Goal: Transaction & Acquisition: Purchase product/service

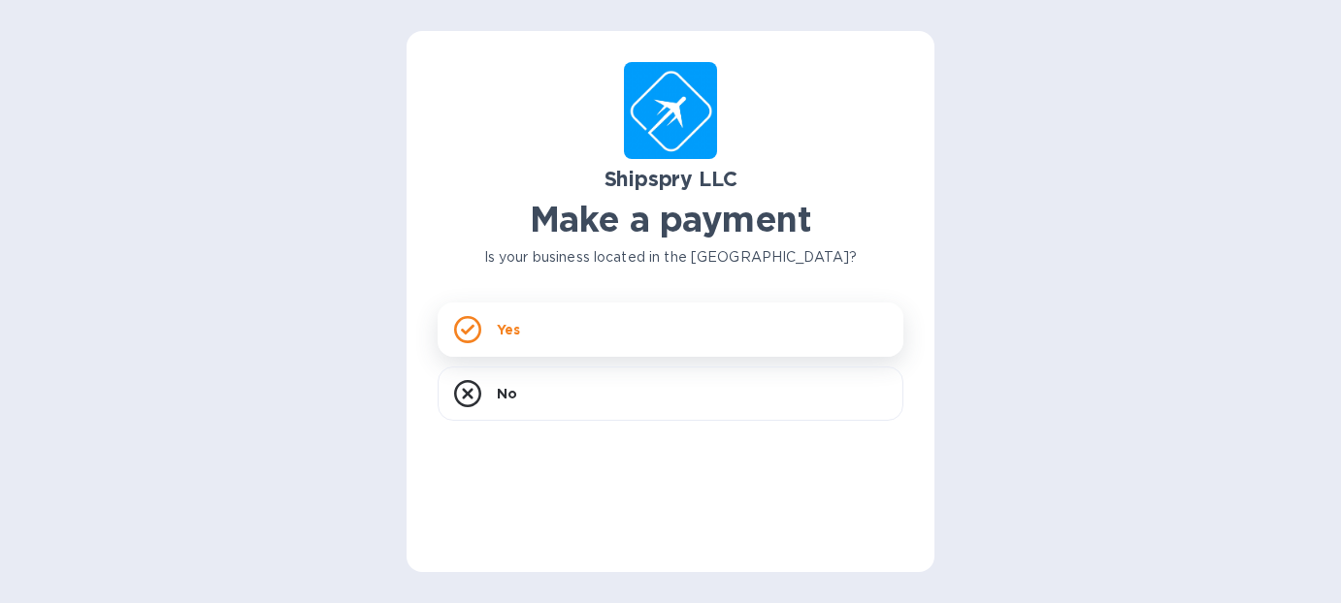
click at [474, 327] on icon at bounding box center [467, 329] width 27 height 27
click at [468, 329] on icon at bounding box center [468, 330] width 14 height 11
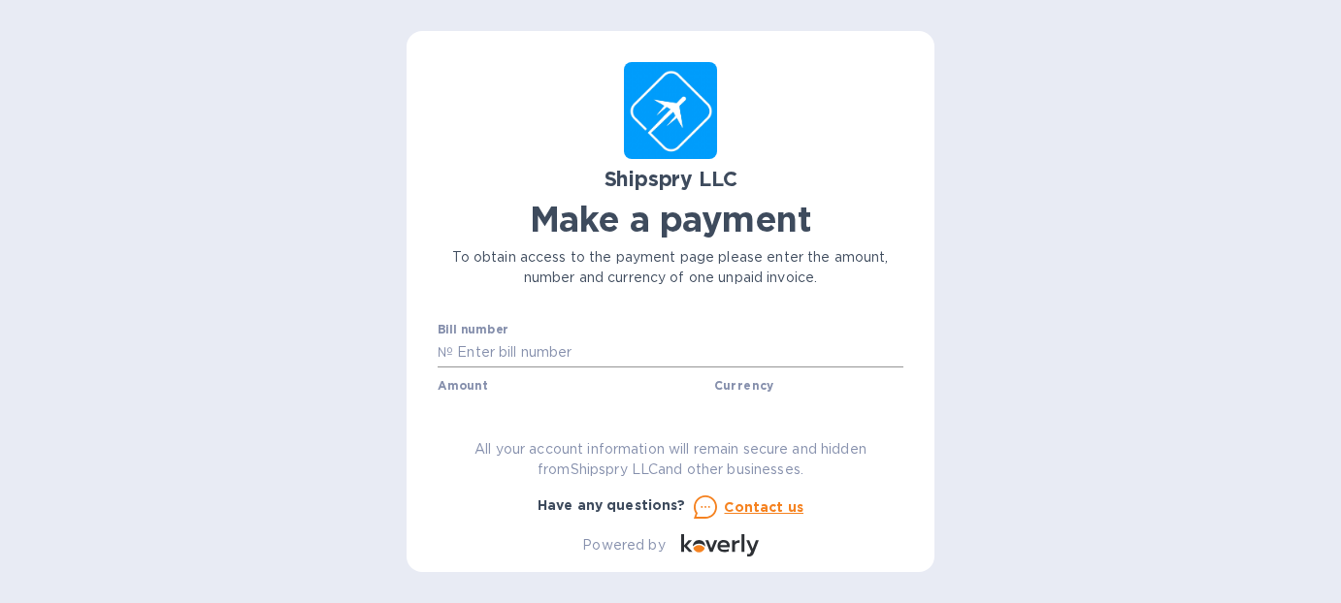
click at [504, 353] on input "text" at bounding box center [678, 353] width 450 height 29
click at [737, 348] on input "41850A" at bounding box center [678, 353] width 450 height 29
type input "41850A"
click at [517, 392] on div "Amount $" at bounding box center [572, 401] width 269 height 45
click at [450, 381] on label "Amount" at bounding box center [462, 386] width 49 height 12
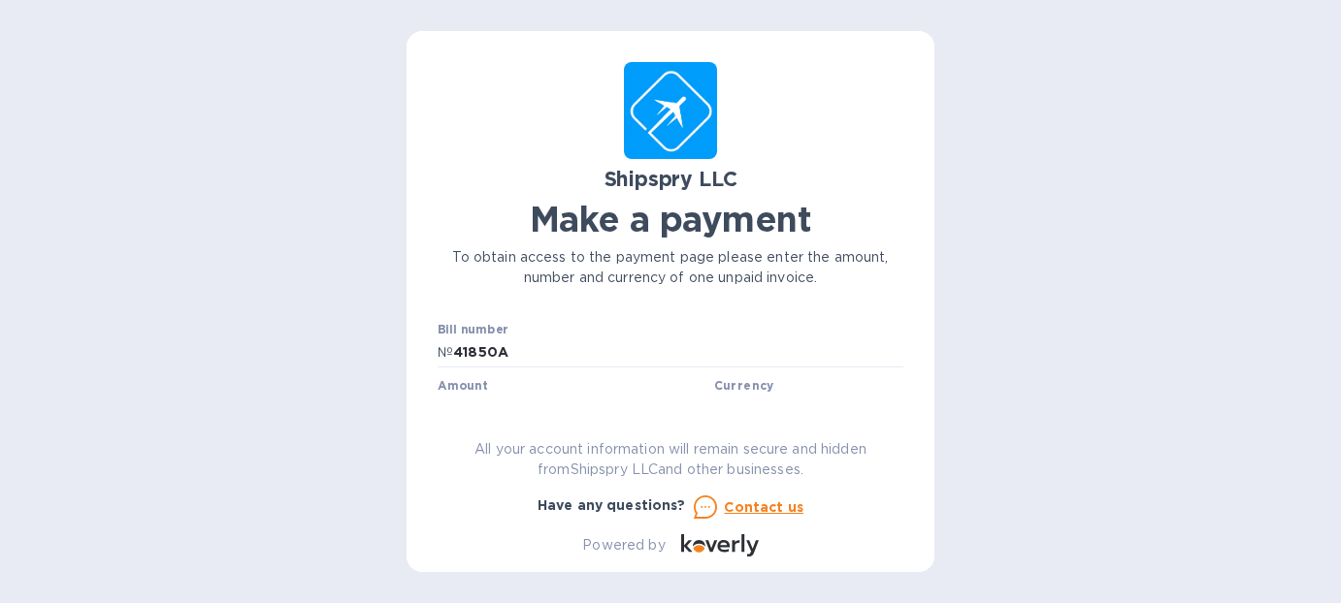
click at [496, 384] on div "Amount $" at bounding box center [572, 401] width 269 height 45
click at [463, 384] on label "Amount" at bounding box center [462, 386] width 49 height 12
click at [544, 372] on input "text" at bounding box center [671, 367] width 466 height 29
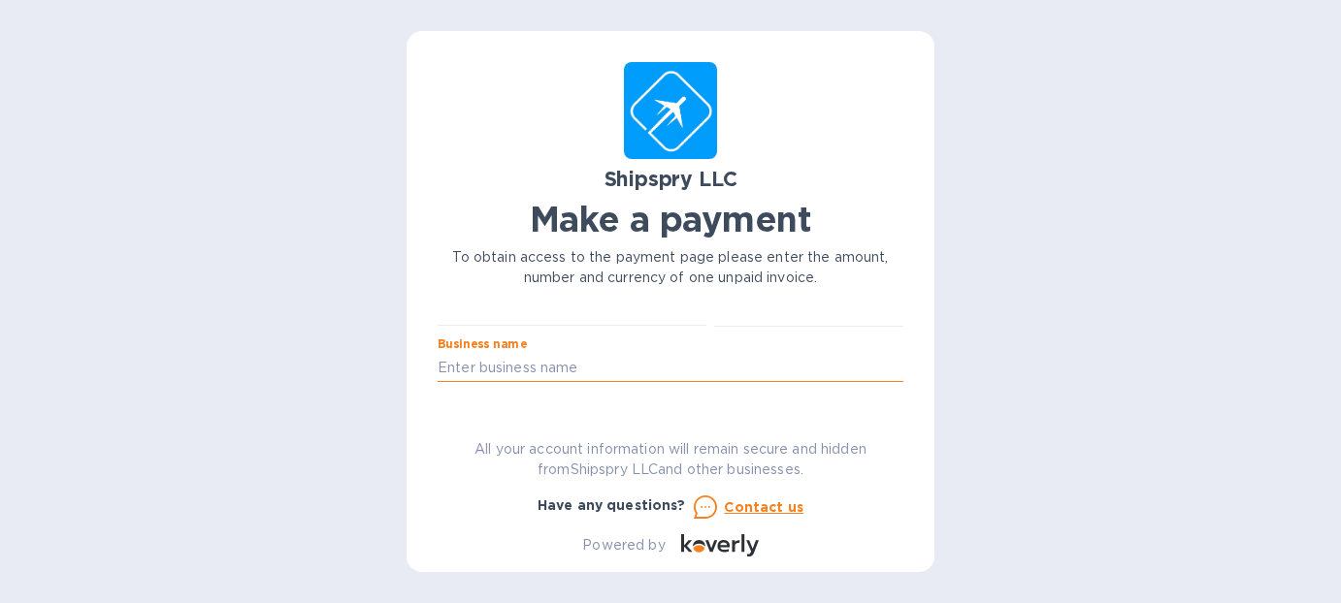
scroll to position [0, 0]
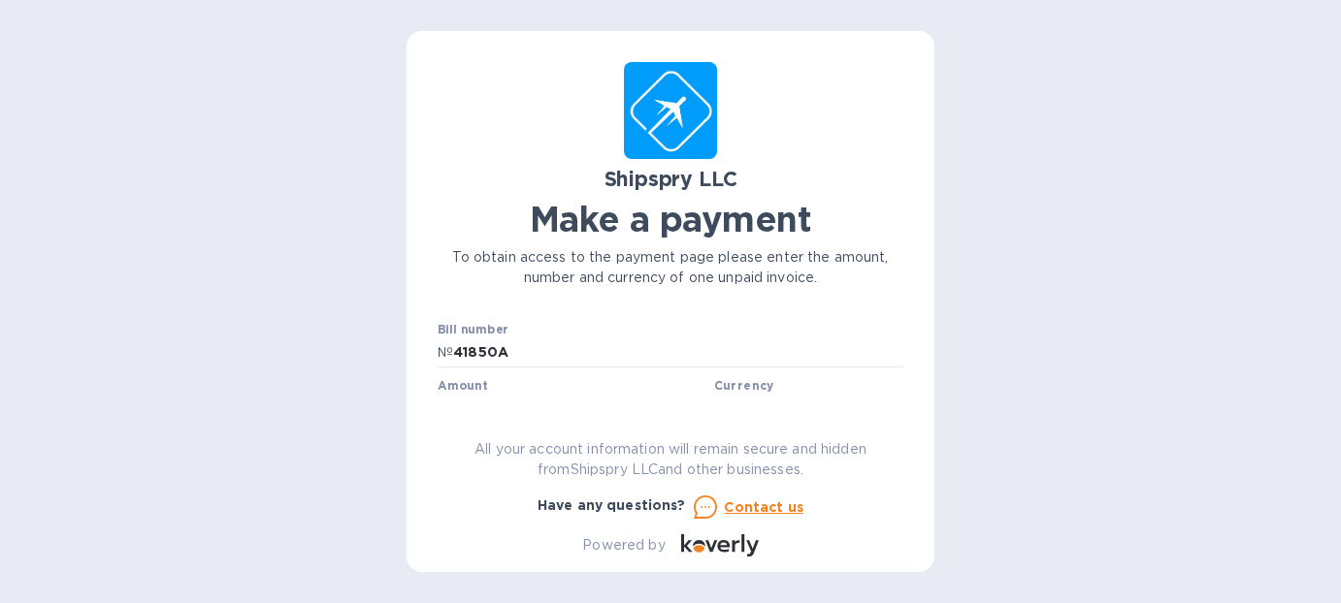
click at [461, 392] on label "Amount" at bounding box center [462, 386] width 49 height 12
click at [494, 383] on div "Amount $" at bounding box center [572, 401] width 269 height 45
click at [477, 389] on label "Amount" at bounding box center [462, 386] width 49 height 12
click at [472, 386] on label "Amount" at bounding box center [462, 386] width 49 height 12
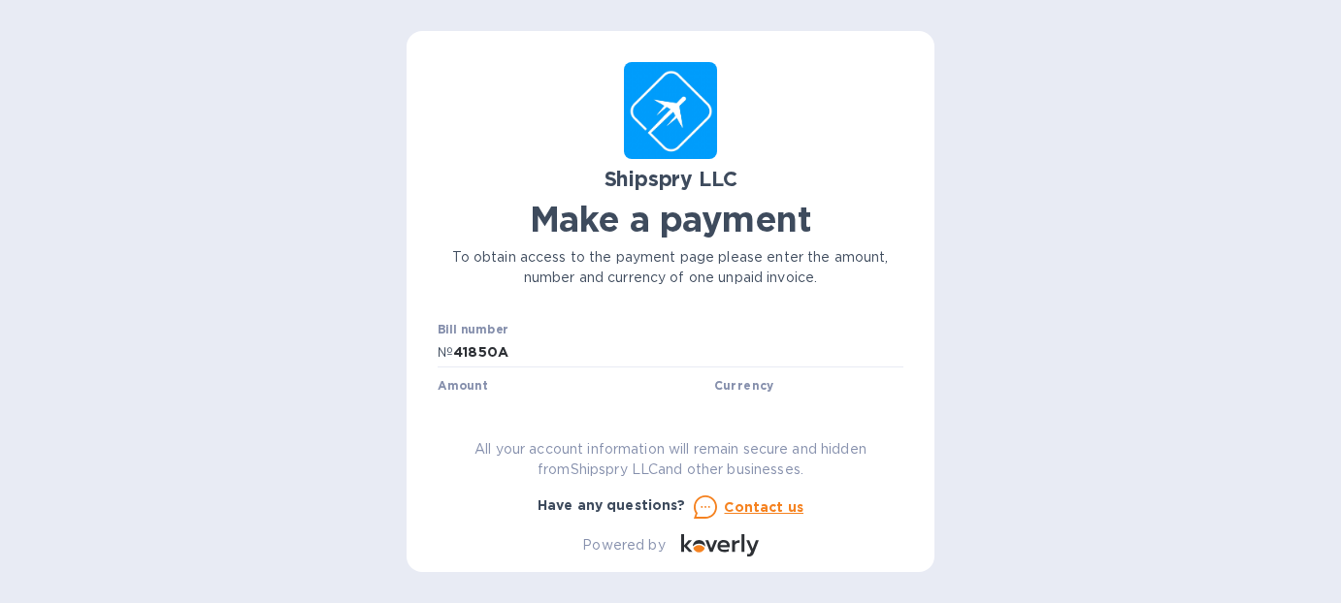
click at [468, 382] on label "Amount" at bounding box center [462, 386] width 49 height 12
click at [485, 387] on label "Amount" at bounding box center [462, 386] width 49 height 12
click at [487, 387] on div "Amount $" at bounding box center [572, 401] width 269 height 45
click at [453, 342] on input "text" at bounding box center [576, 341] width 260 height 29
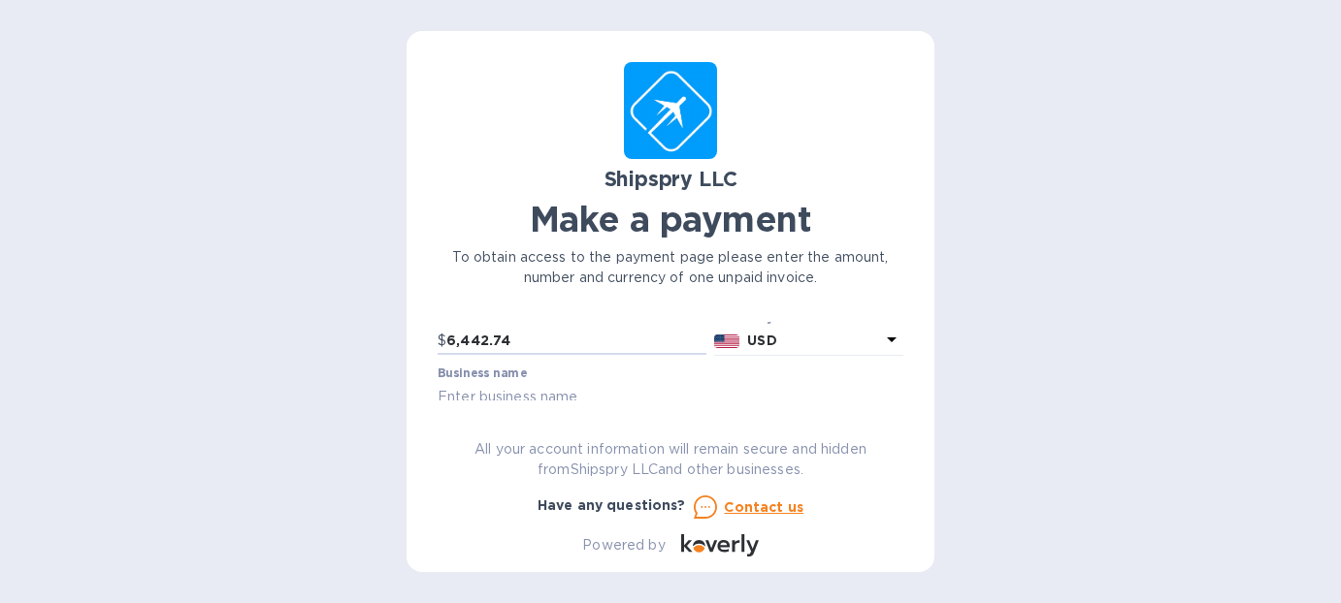
type input "6,442.74"
click at [501, 393] on input "text" at bounding box center [671, 396] width 466 height 29
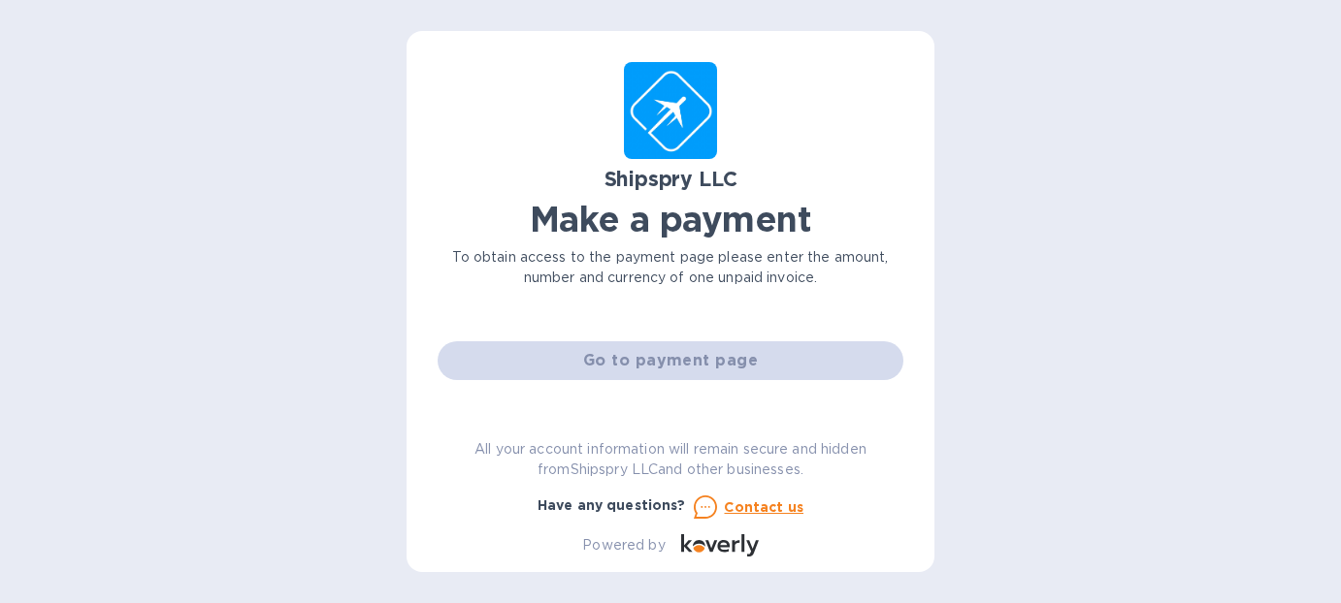
click at [627, 354] on div "Go to payment page" at bounding box center [670, 361] width 473 height 47
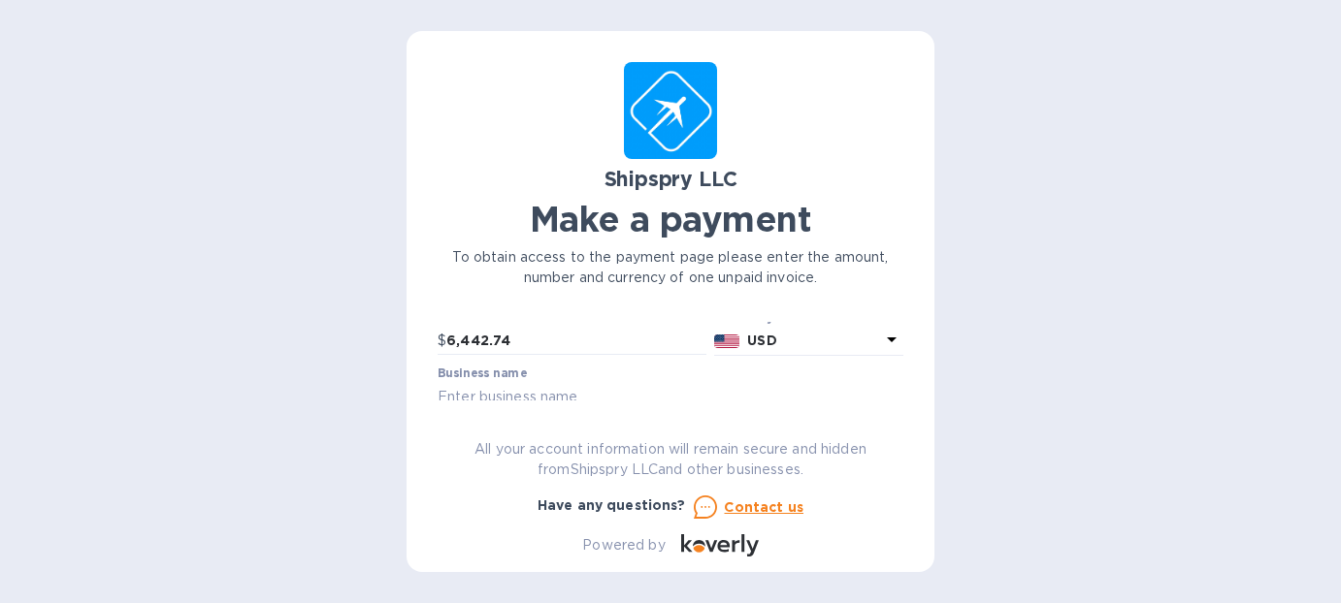
click at [504, 397] on input "text" at bounding box center [671, 396] width 466 height 29
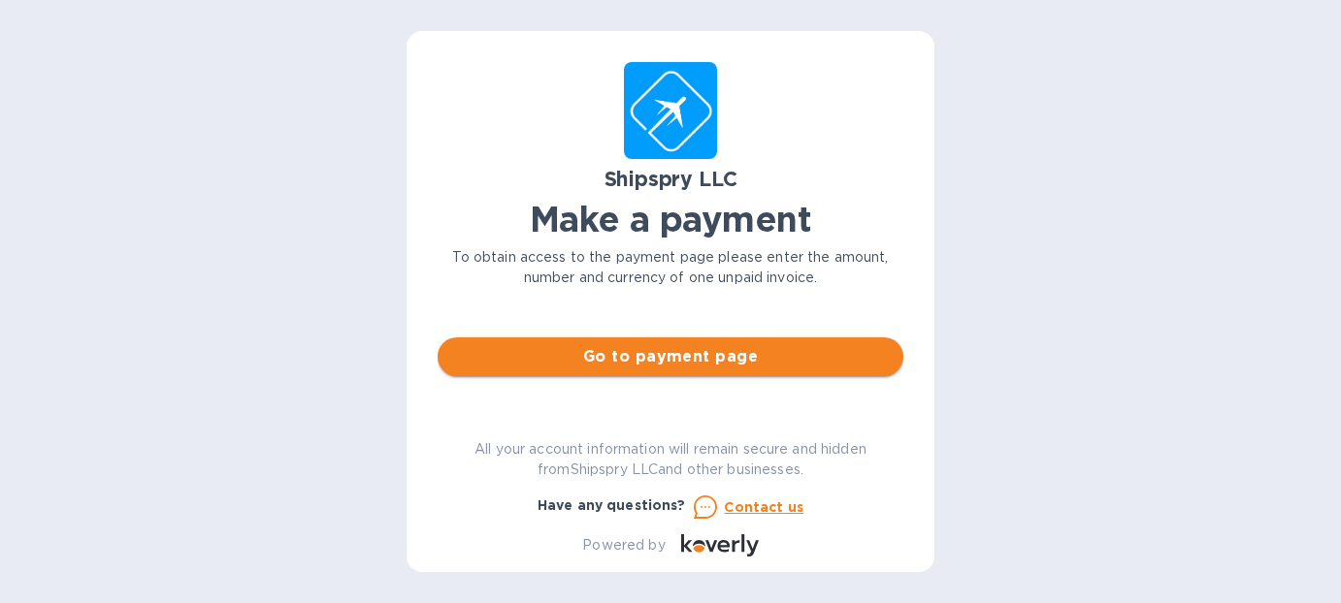
type input "[PERSON_NAME]"
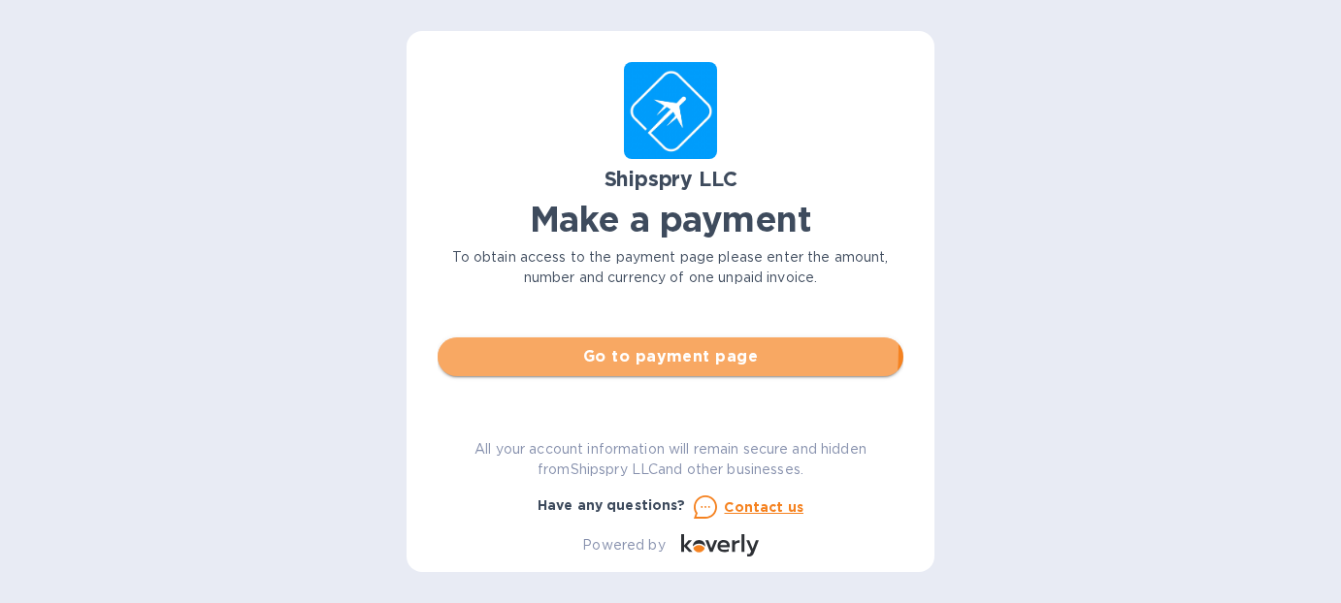
click at [651, 350] on span "Go to payment page" at bounding box center [670, 356] width 435 height 23
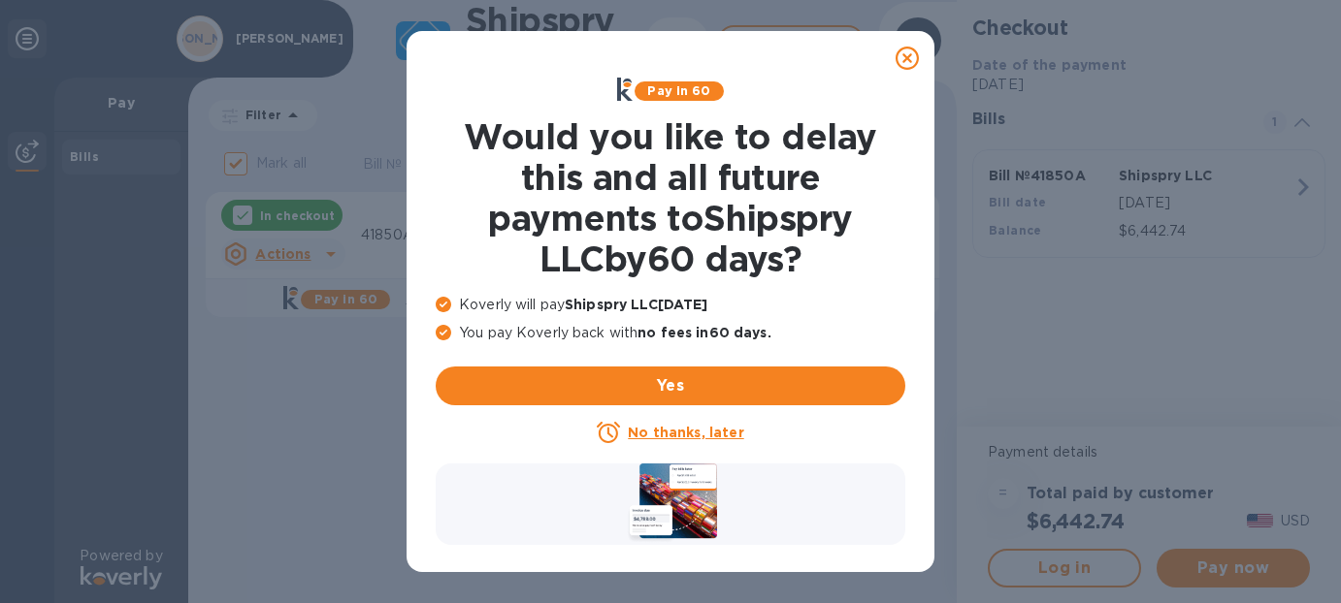
click at [667, 430] on u "No thanks, later" at bounding box center [685, 433] width 115 height 16
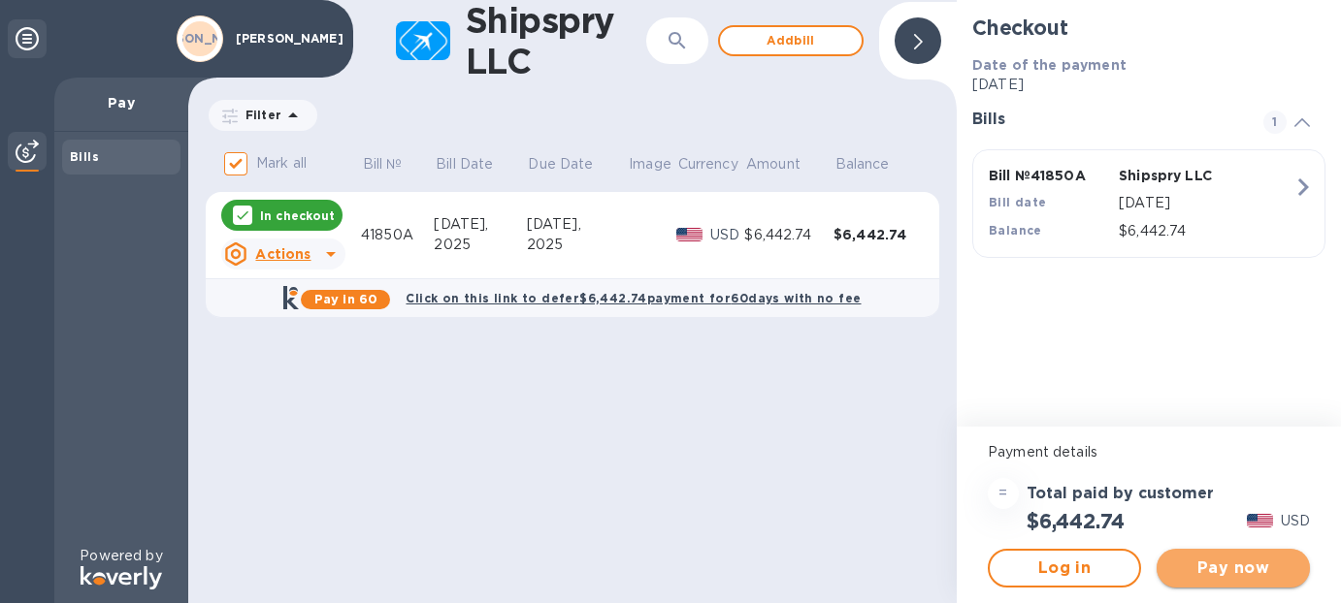
click at [1233, 563] on span "Pay now" at bounding box center [1233, 568] width 122 height 23
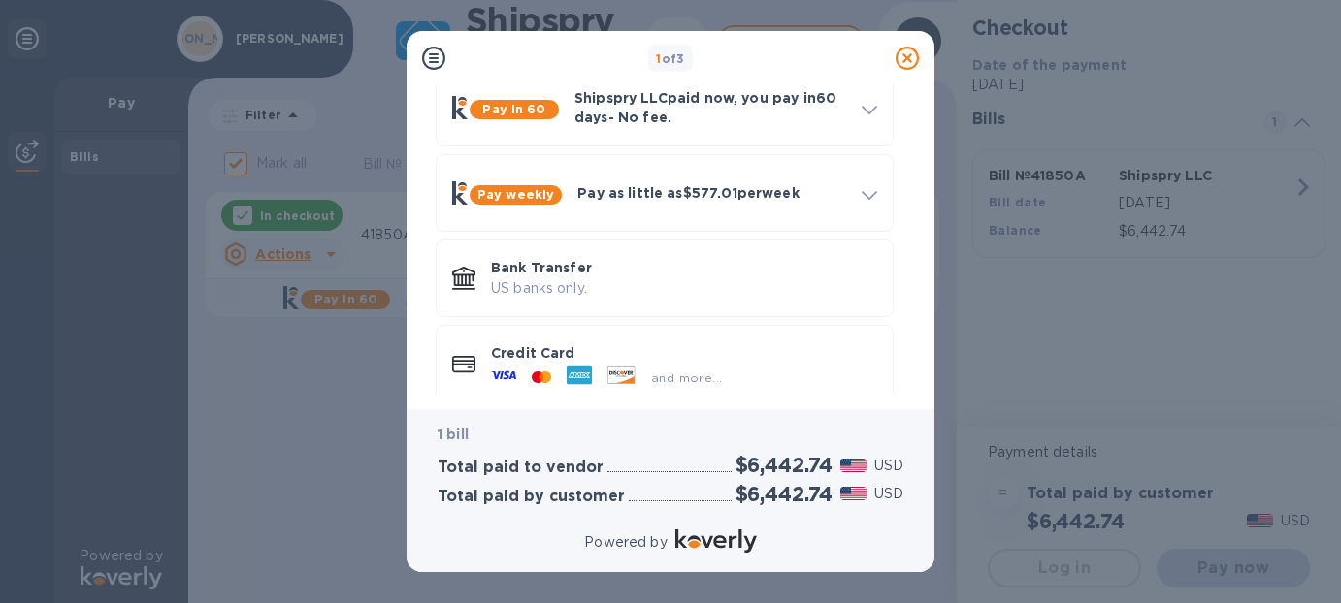
scroll to position [122, 0]
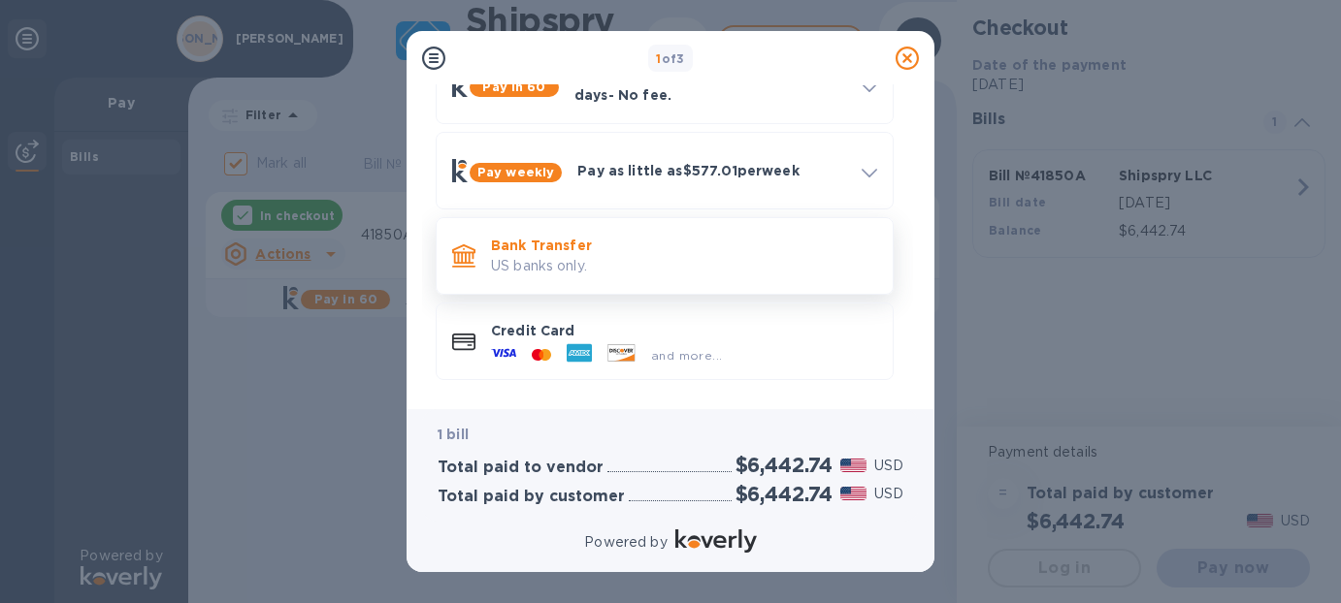
click at [576, 258] on p "US banks only." at bounding box center [684, 266] width 386 height 20
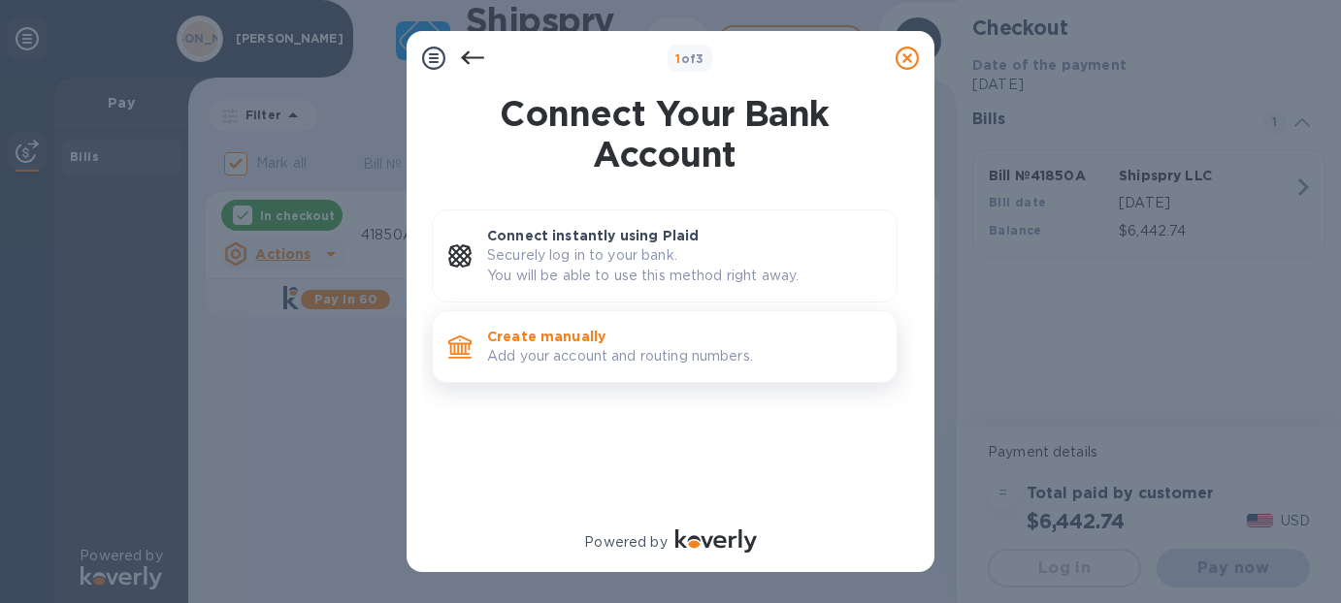
click at [565, 342] on p "Create manually" at bounding box center [684, 336] width 394 height 19
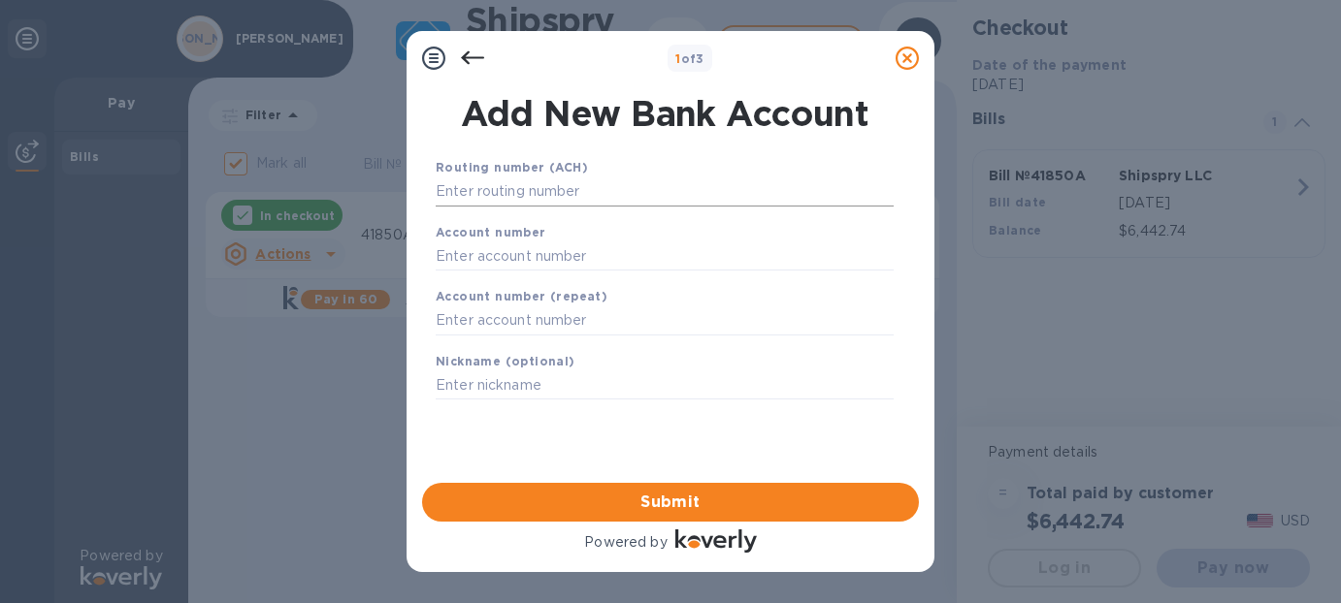
click at [488, 193] on input "text" at bounding box center [665, 192] width 458 height 29
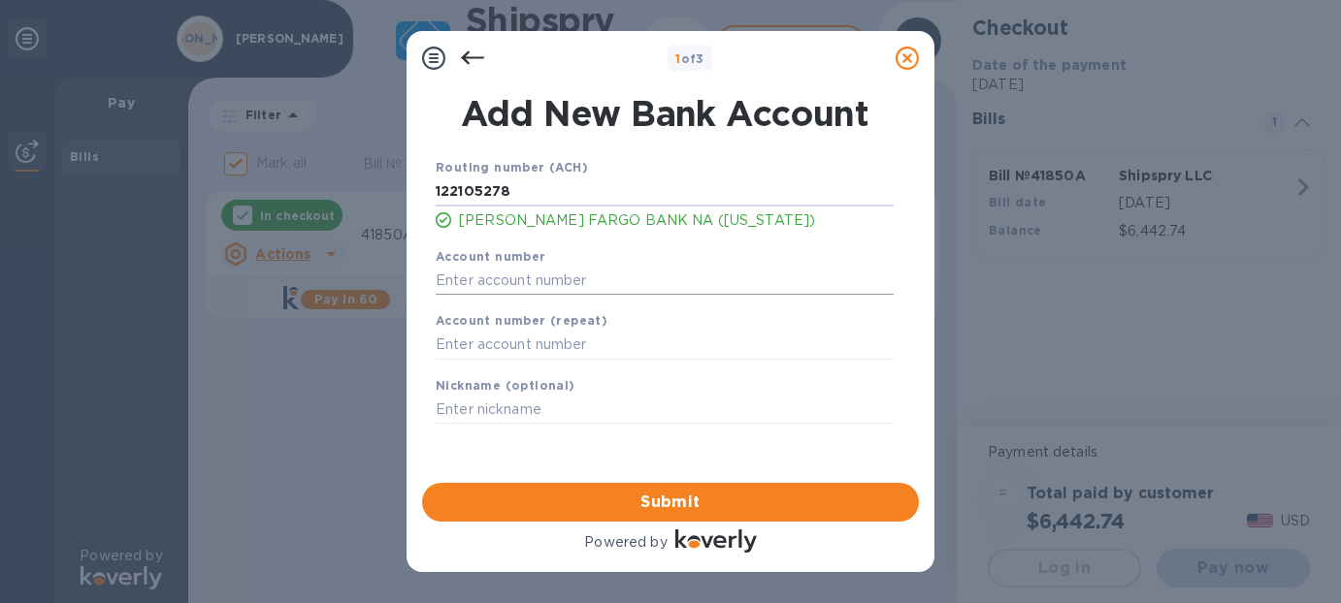
type input "122105278"
click at [519, 280] on input "text" at bounding box center [665, 280] width 458 height 29
type input "6902685335"
click at [563, 345] on input "text" at bounding box center [665, 345] width 458 height 29
type input "6902685335"
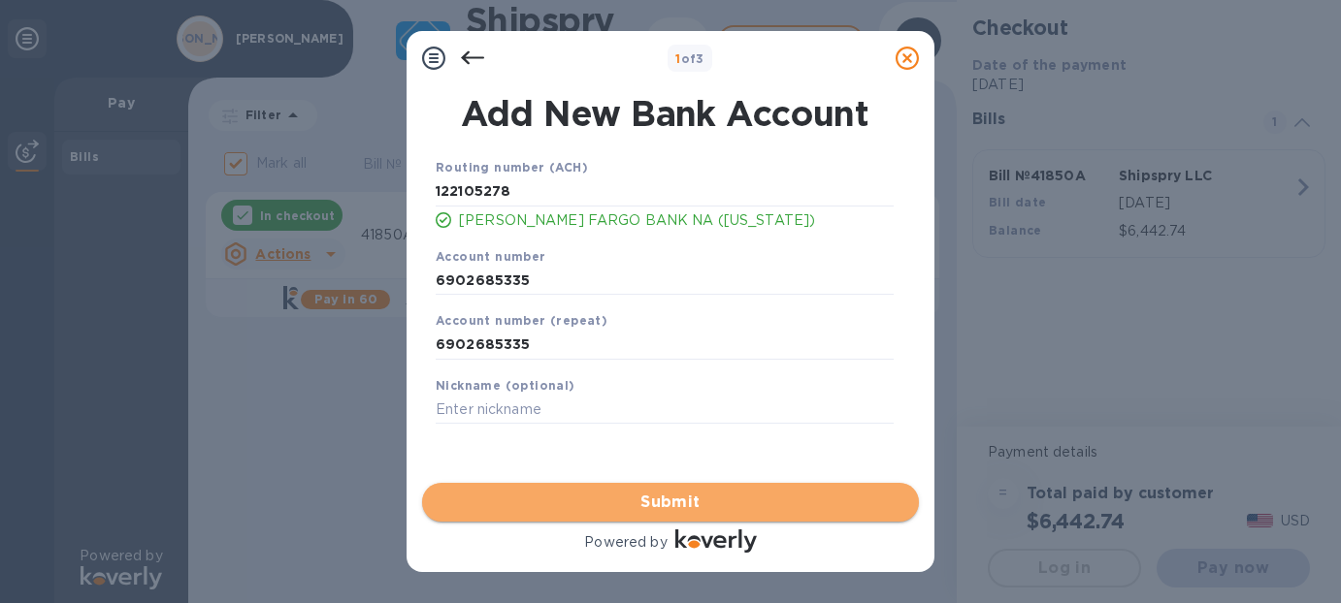
click at [691, 505] on span "Submit" at bounding box center [671, 502] width 466 height 23
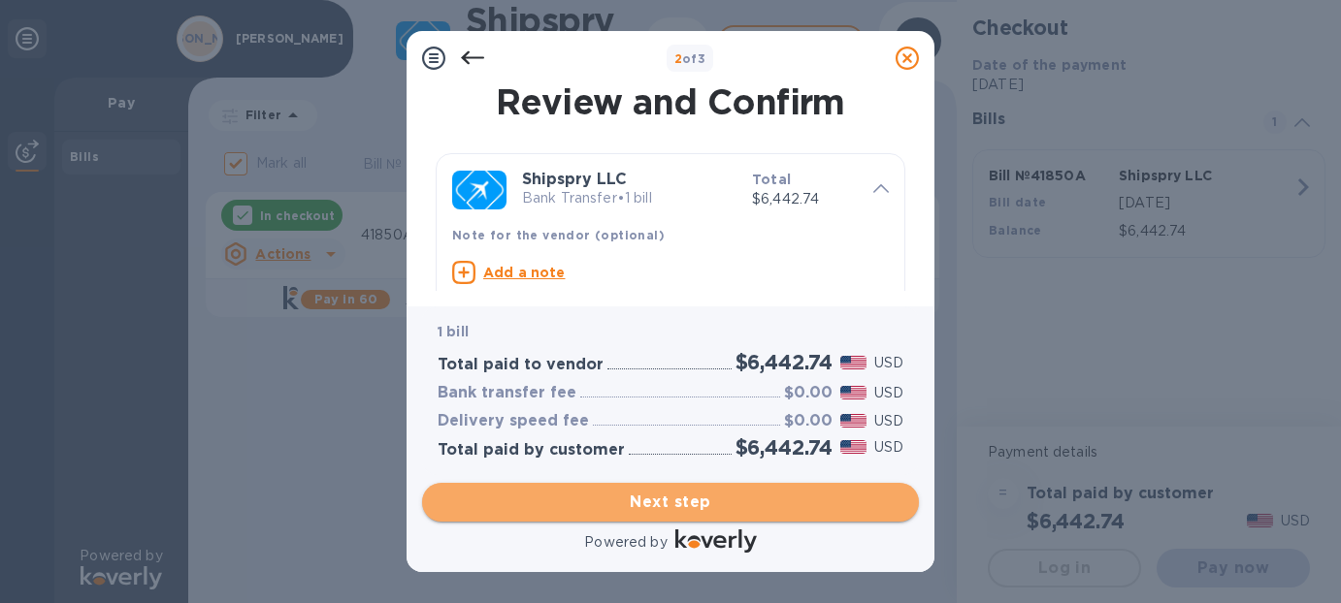
click at [692, 503] on span "Next step" at bounding box center [671, 502] width 466 height 23
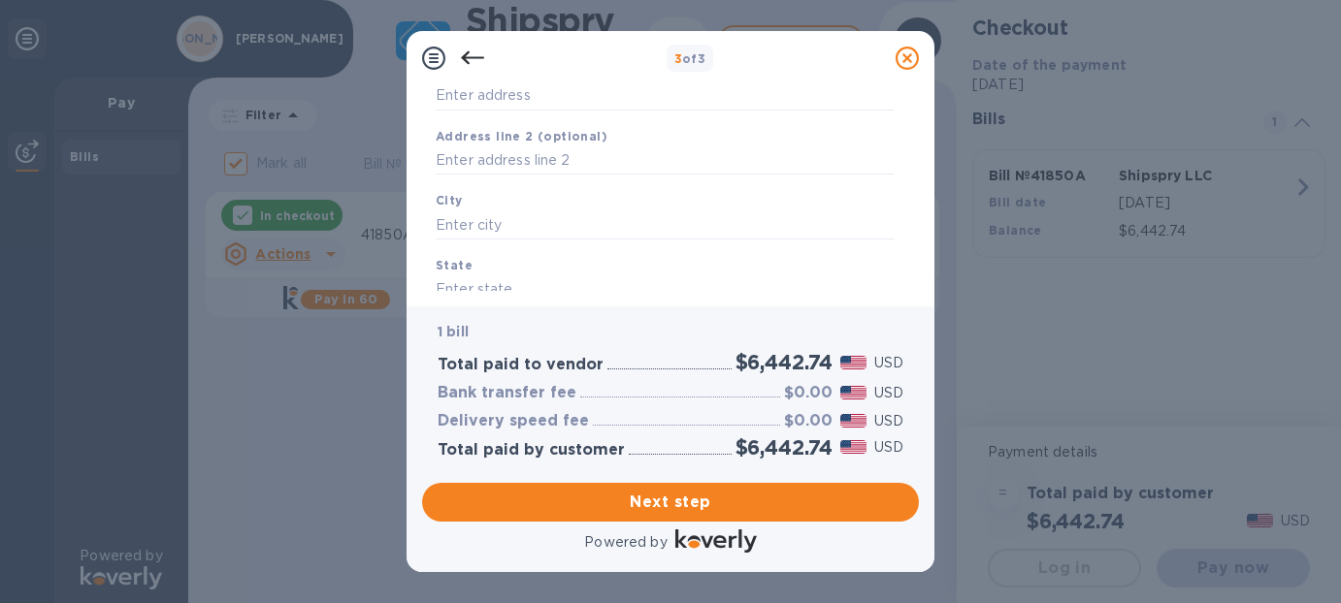
scroll to position [97, 0]
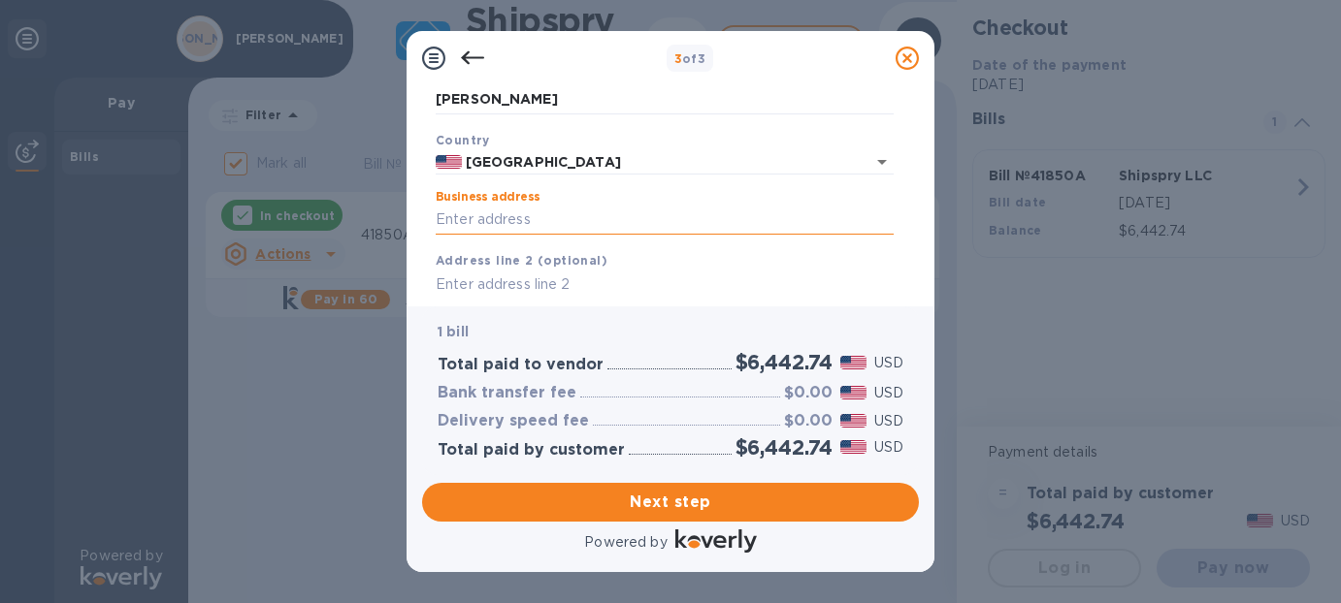
click at [491, 218] on input "Business address" at bounding box center [665, 220] width 458 height 29
type input "[STREET_ADDRESS][PERSON_NAME]"
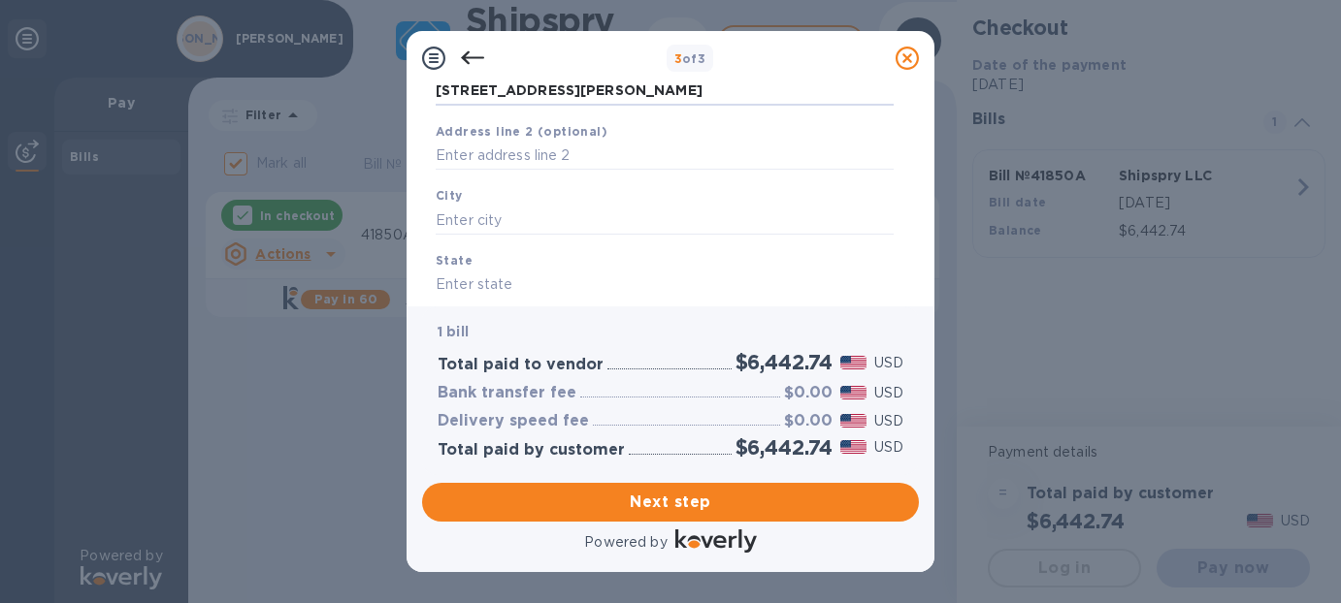
scroll to position [194, 0]
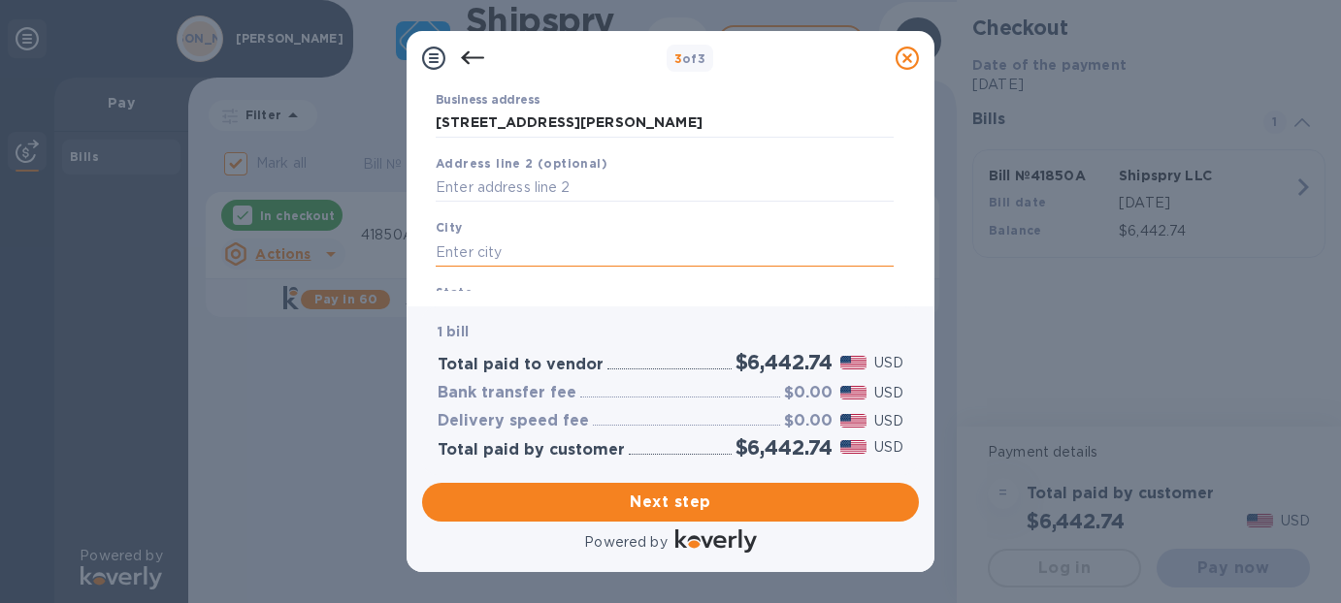
click at [525, 258] on input "text" at bounding box center [665, 252] width 458 height 29
click at [454, 248] on input "text" at bounding box center [665, 252] width 458 height 29
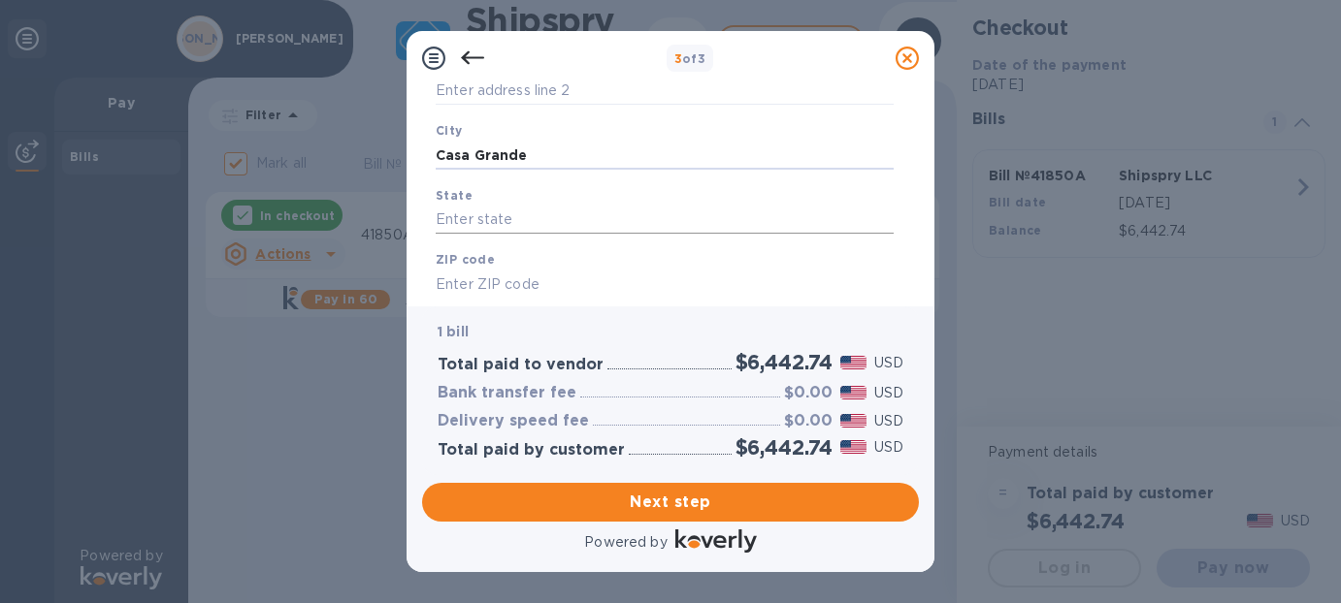
type input "Casa Grande"
click at [488, 222] on input "text" at bounding box center [665, 220] width 458 height 29
type input "AZ"
click at [487, 277] on input "text" at bounding box center [665, 284] width 458 height 29
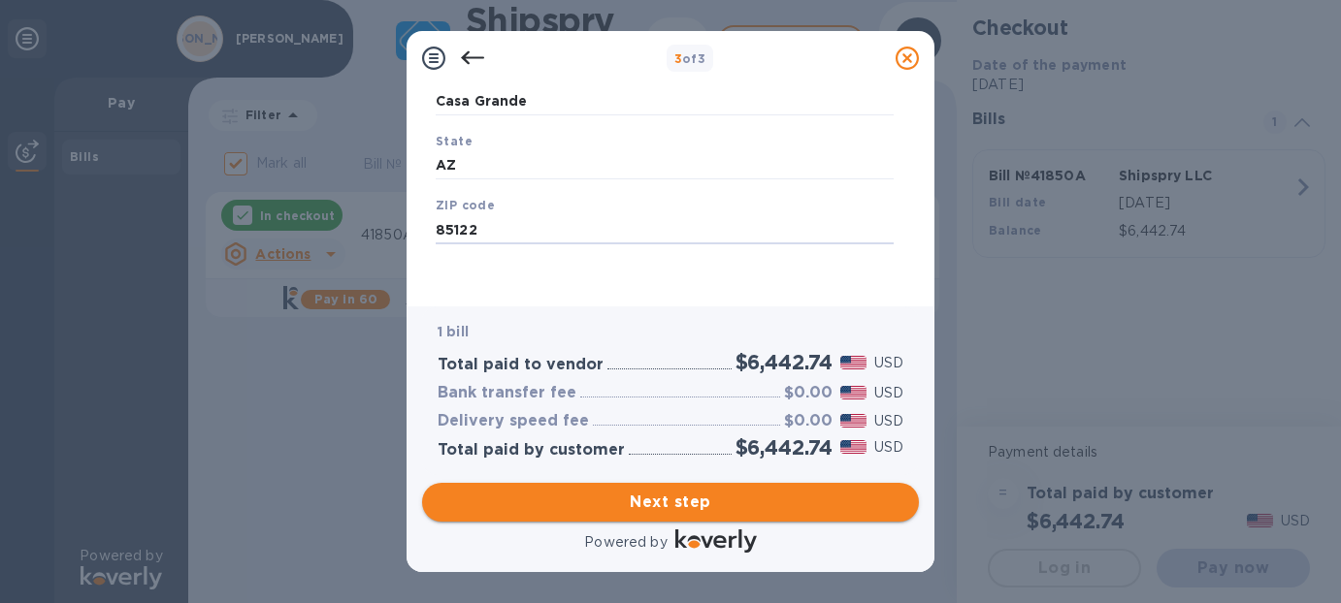
type input "85122"
click at [685, 496] on span "Next step" at bounding box center [671, 502] width 466 height 23
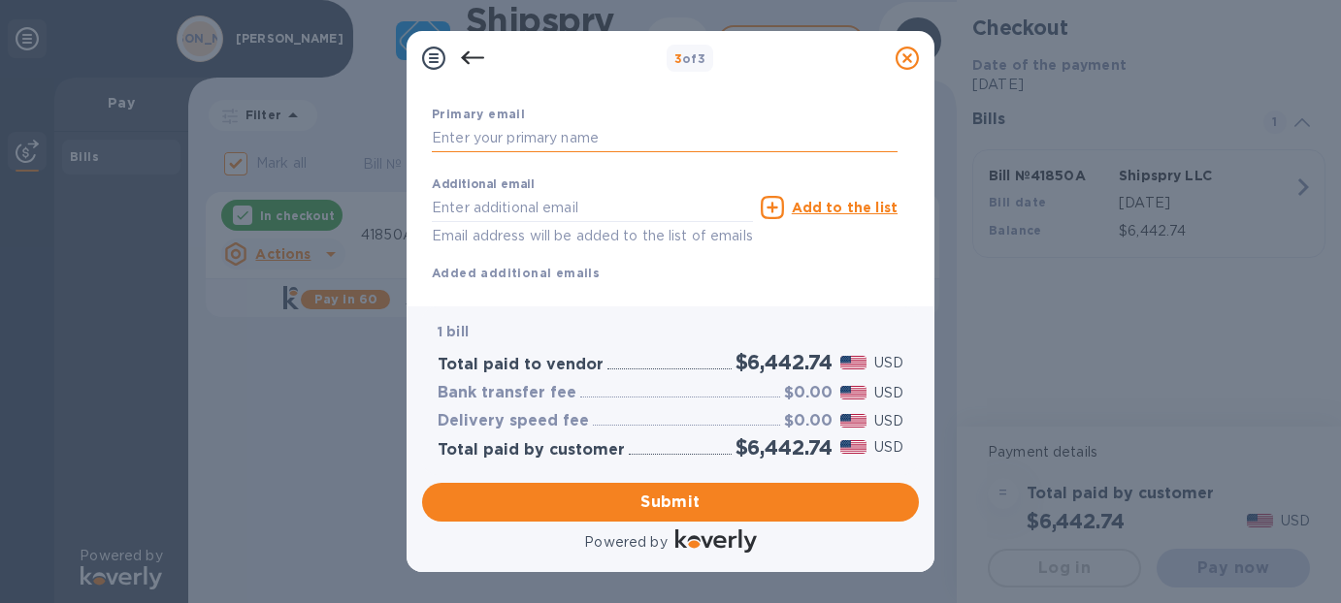
click at [597, 136] on input "text" at bounding box center [665, 138] width 466 height 29
type input "[PERSON_NAME][EMAIL_ADDRESS][DOMAIN_NAME]"
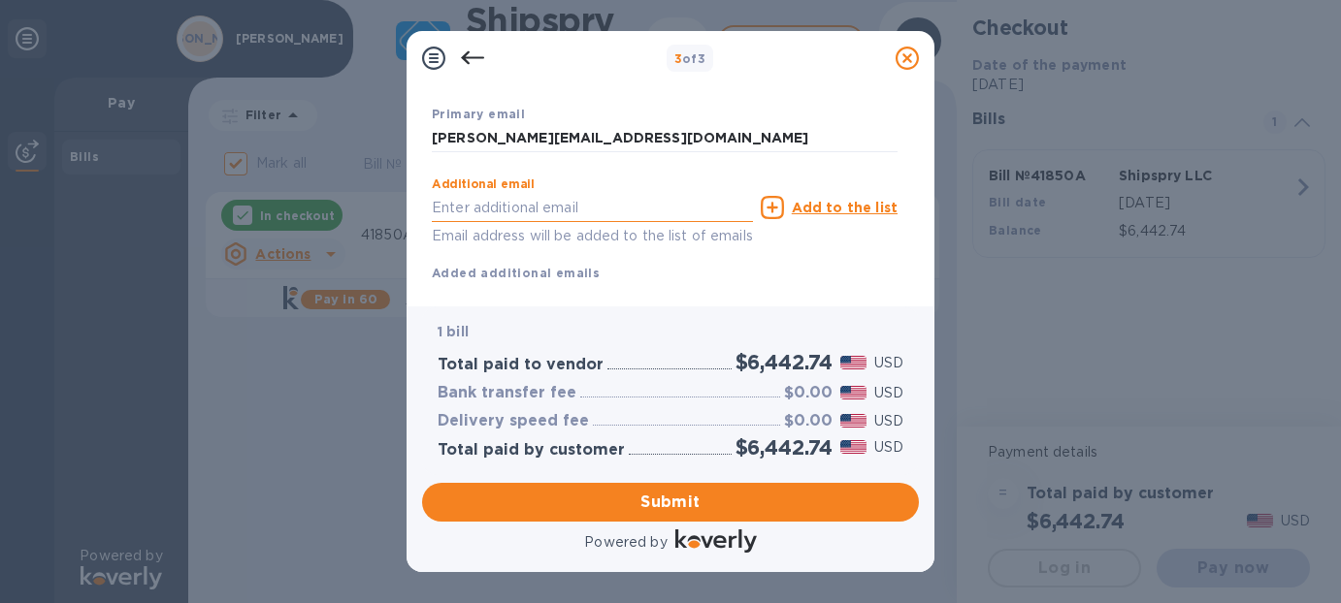
click at [542, 211] on input "text" at bounding box center [592, 207] width 321 height 29
type input "[PERSON_NAME][EMAIL_ADDRESS][DOMAIN_NAME]"
type input "[PERSON_NAME]"
type input "5205600567"
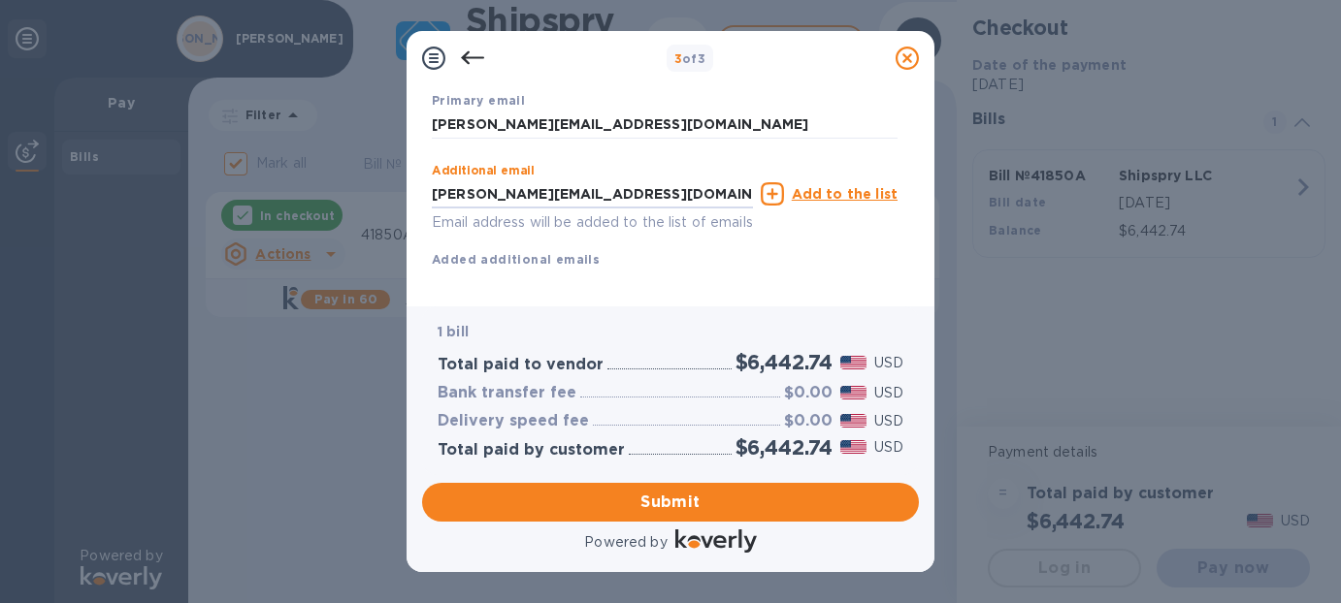
scroll to position [390, 0]
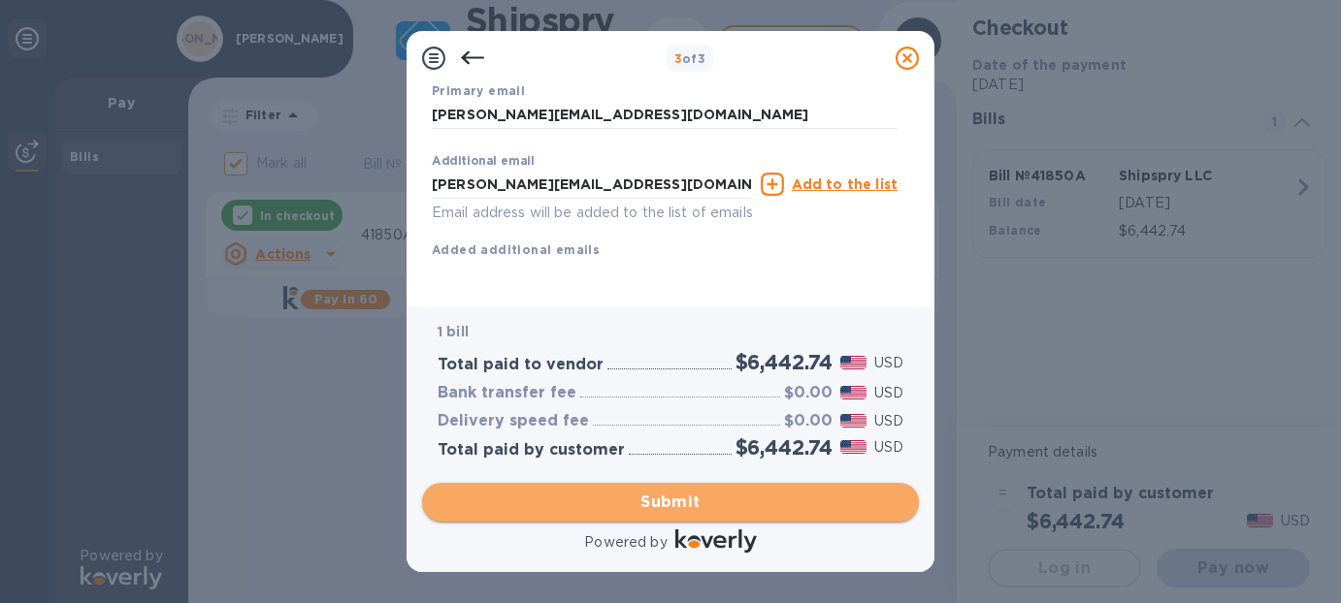
click at [703, 494] on span "Submit" at bounding box center [671, 502] width 466 height 23
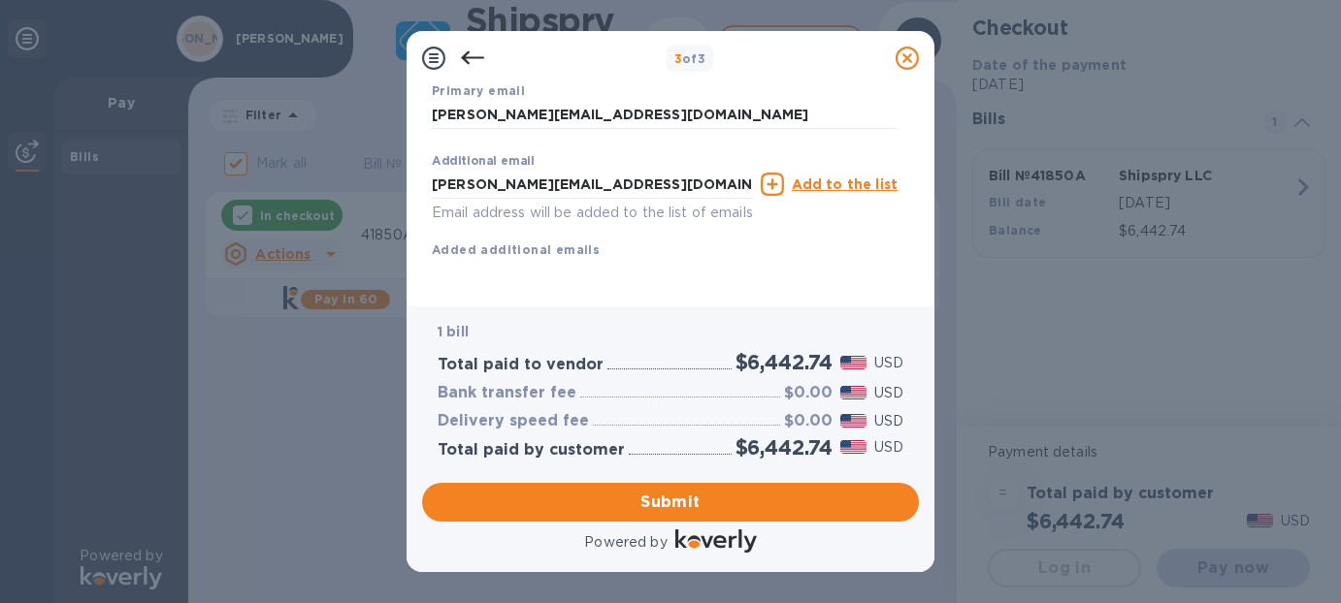
click at [868, 177] on u "Add to the list" at bounding box center [845, 185] width 106 height 16
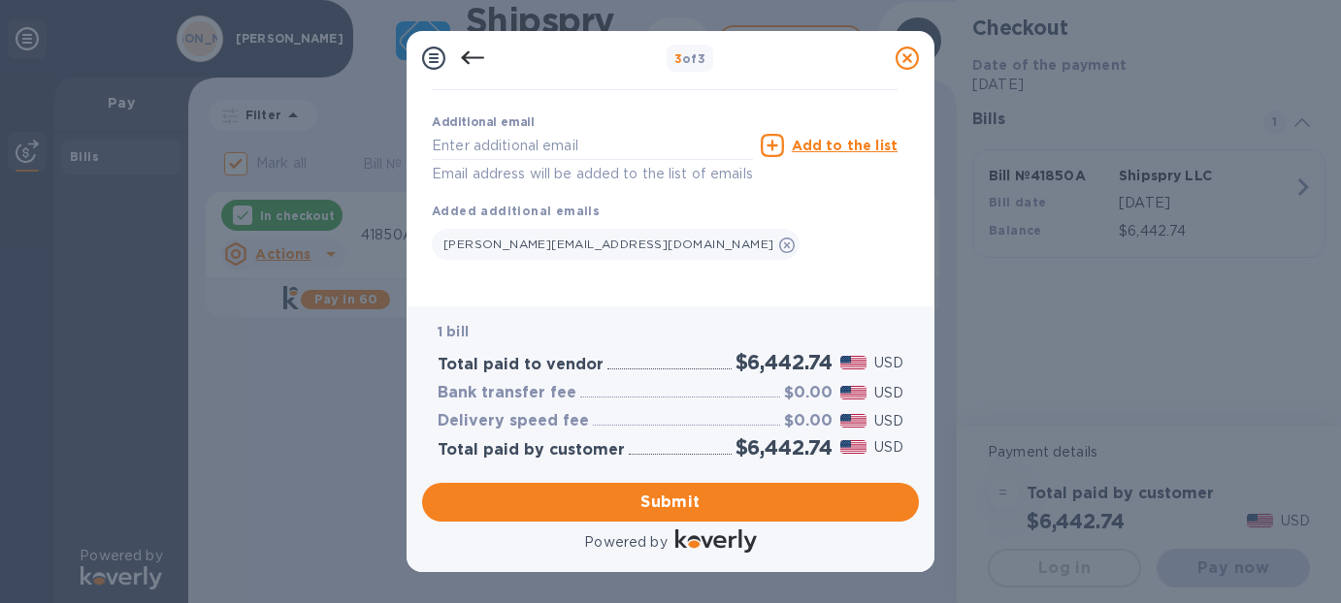
scroll to position [455, 0]
click at [687, 501] on span "Submit" at bounding box center [671, 502] width 466 height 23
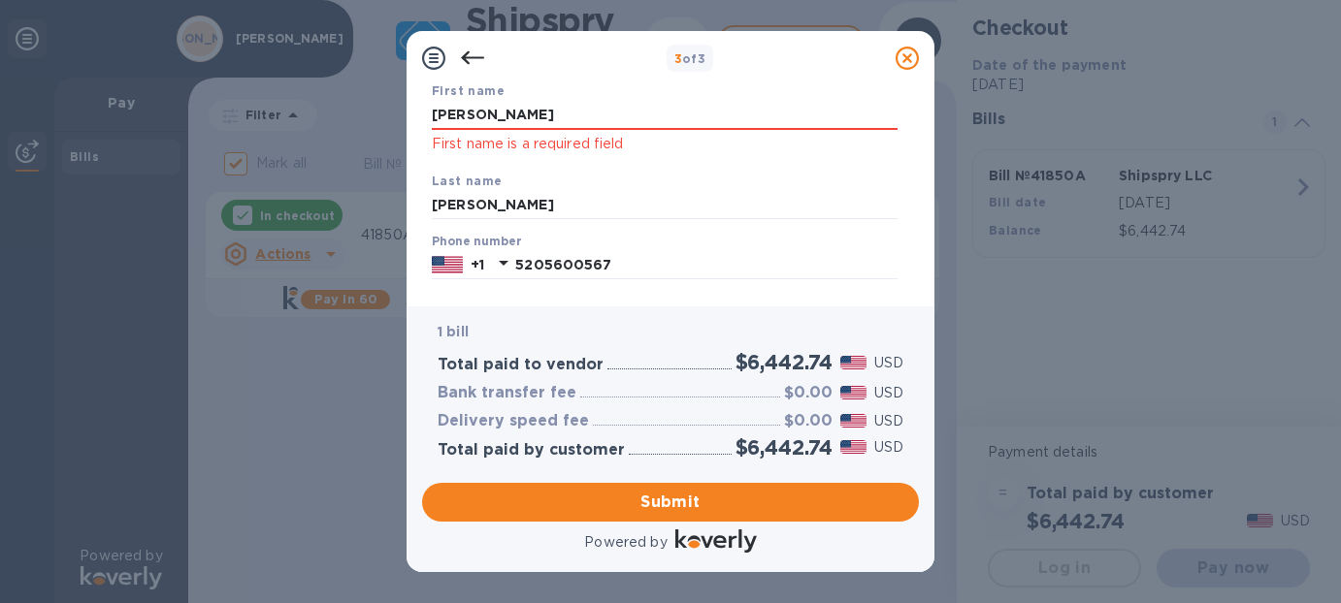
scroll to position [112, 0]
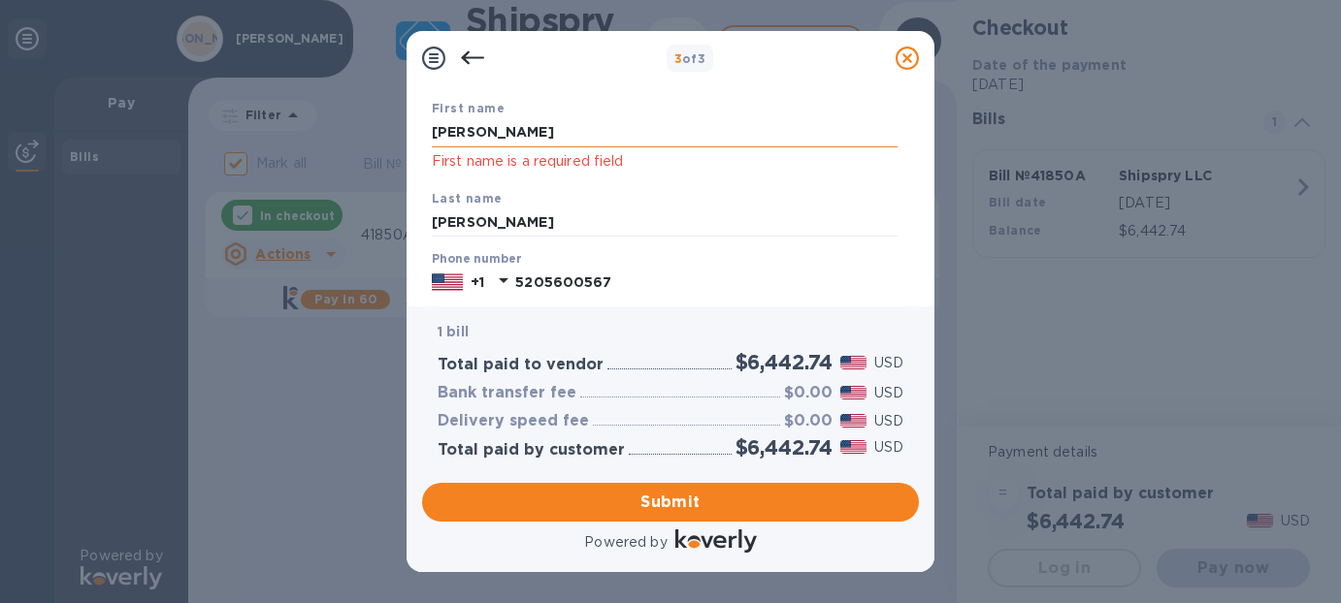
drag, startPoint x: 487, startPoint y: 136, endPoint x: 463, endPoint y: 136, distance: 24.3
click at [463, 136] on input "[PERSON_NAME]" at bounding box center [665, 132] width 466 height 29
drag, startPoint x: 463, startPoint y: 136, endPoint x: 395, endPoint y: 137, distance: 67.9
click at [395, 137] on div "3 of 3 Payment Contact Information First name [PERSON_NAME] First name is a req…" at bounding box center [670, 301] width 1341 height 603
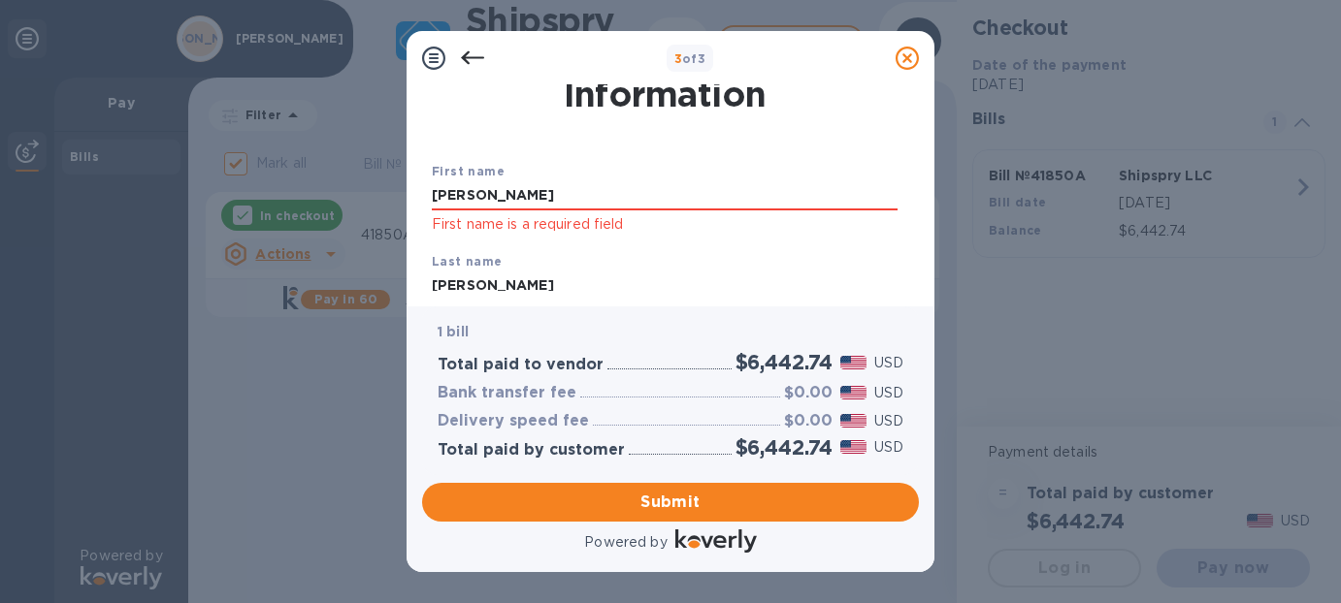
scroll to position [0, 0]
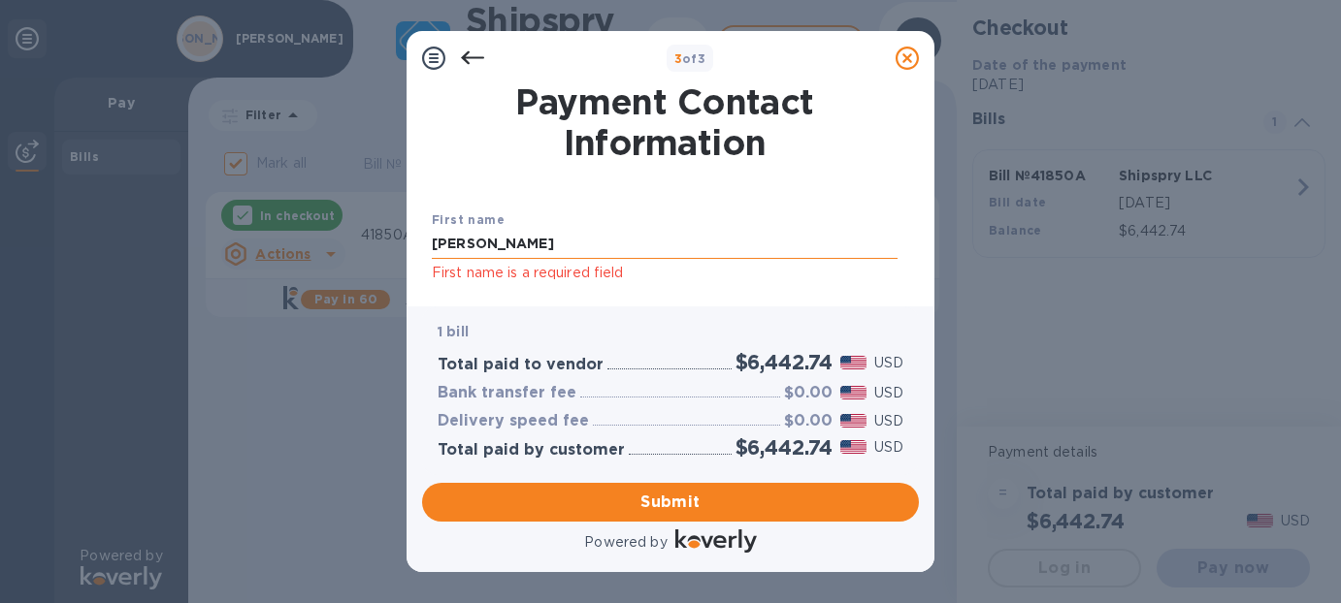
click at [491, 241] on input "[PERSON_NAME]" at bounding box center [665, 244] width 466 height 29
type input "L"
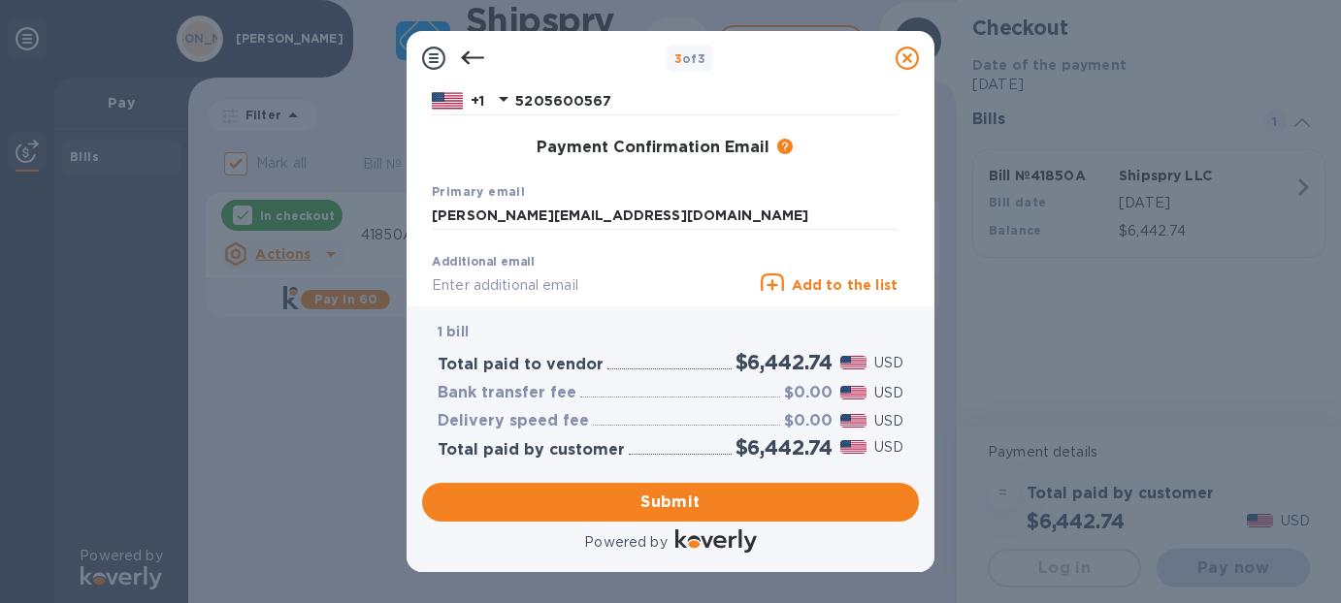
scroll to position [455, 0]
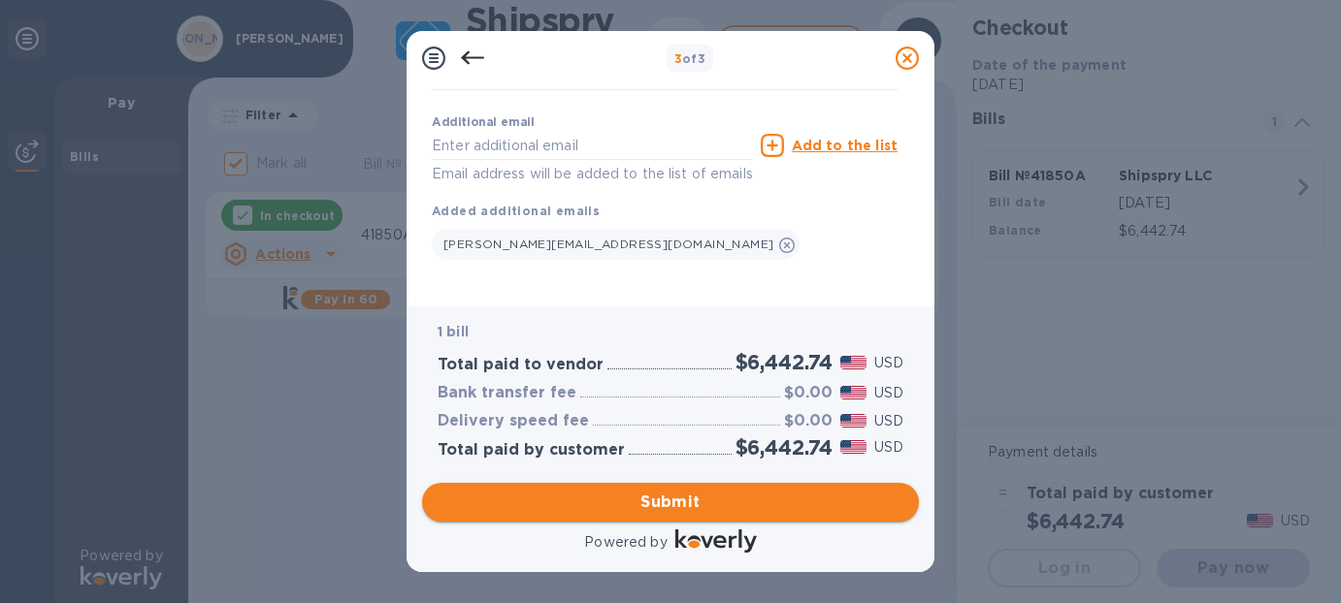
type input "[PERSON_NAME]"
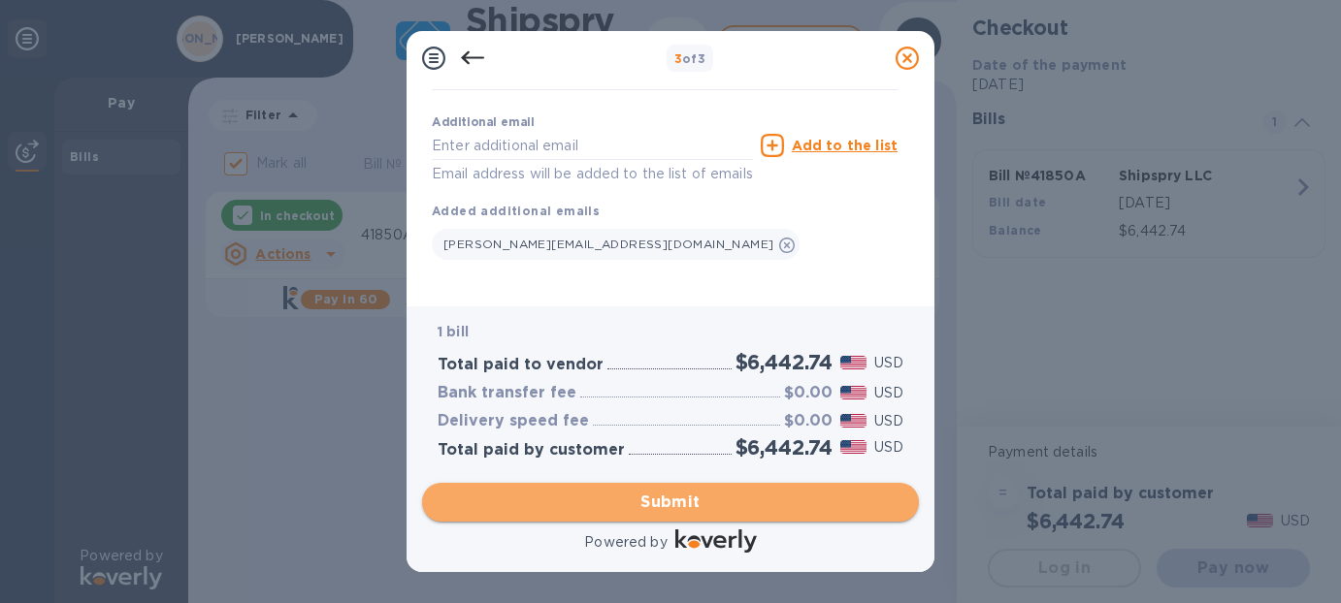
click at [710, 499] on span "Submit" at bounding box center [671, 502] width 466 height 23
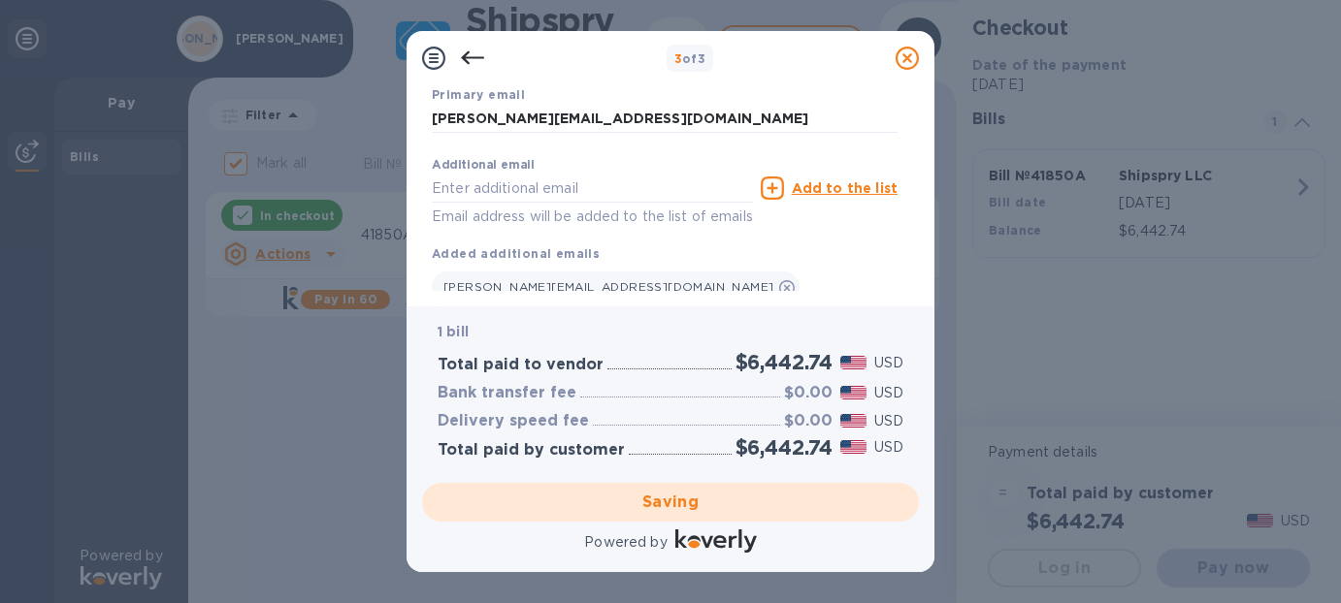
scroll to position [429, 0]
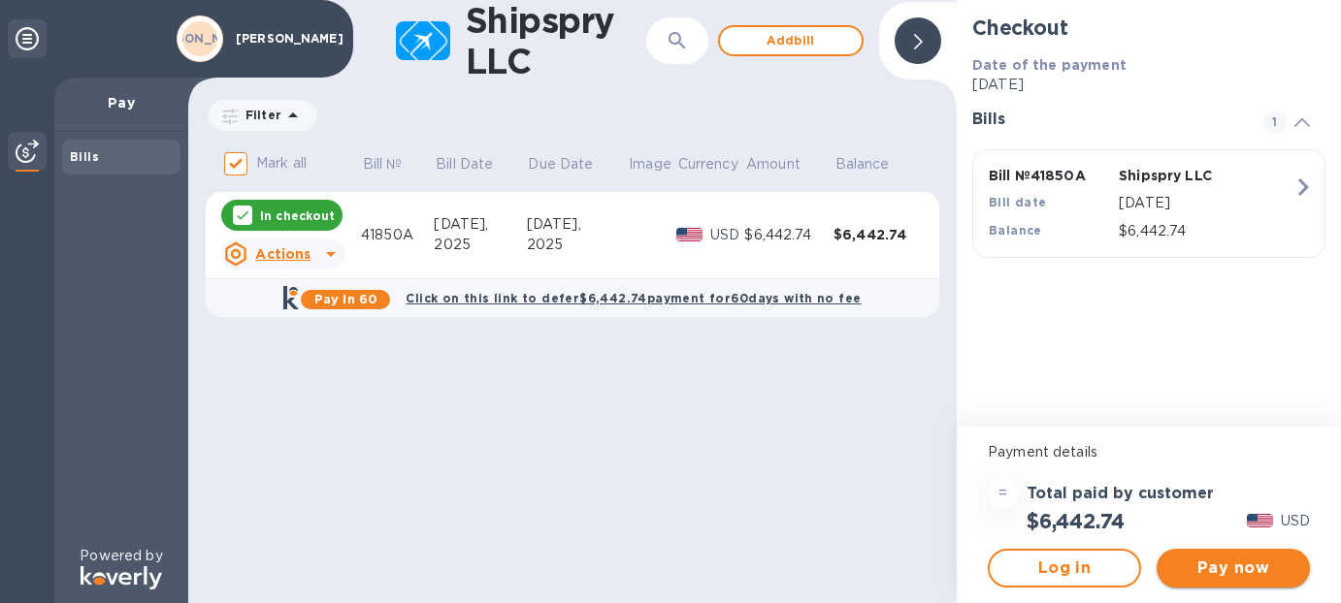
click at [1211, 559] on span "Pay now" at bounding box center [1233, 568] width 122 height 23
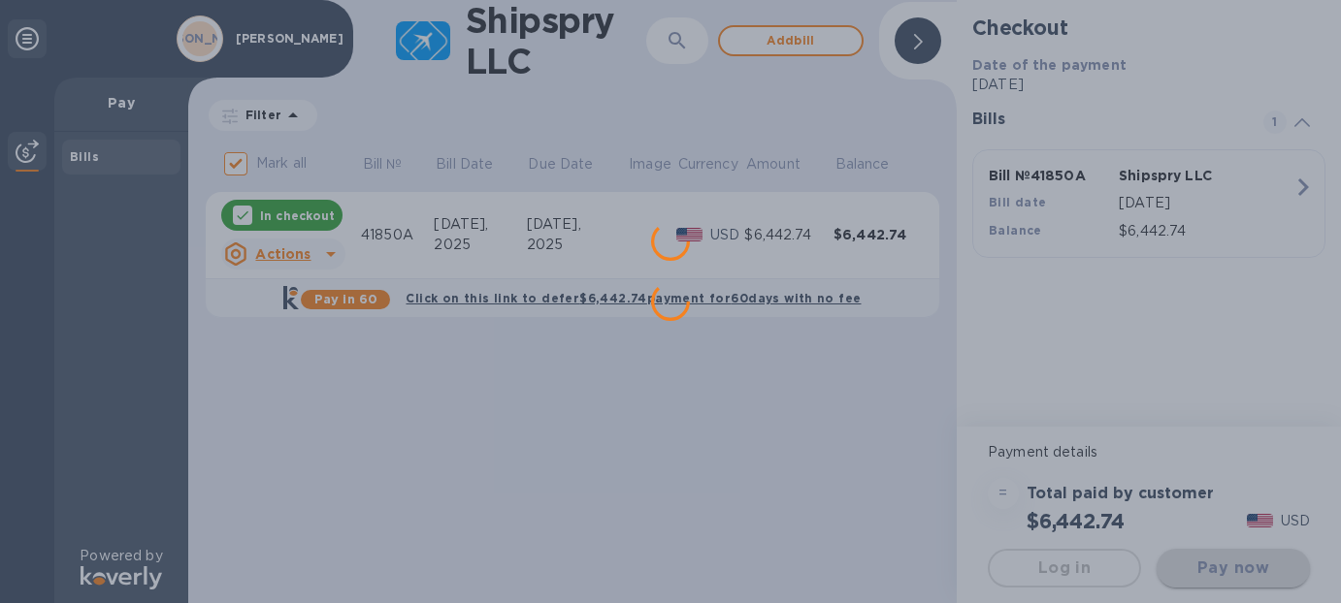
scroll to position [0, 0]
